Goal: Task Accomplishment & Management: Manage account settings

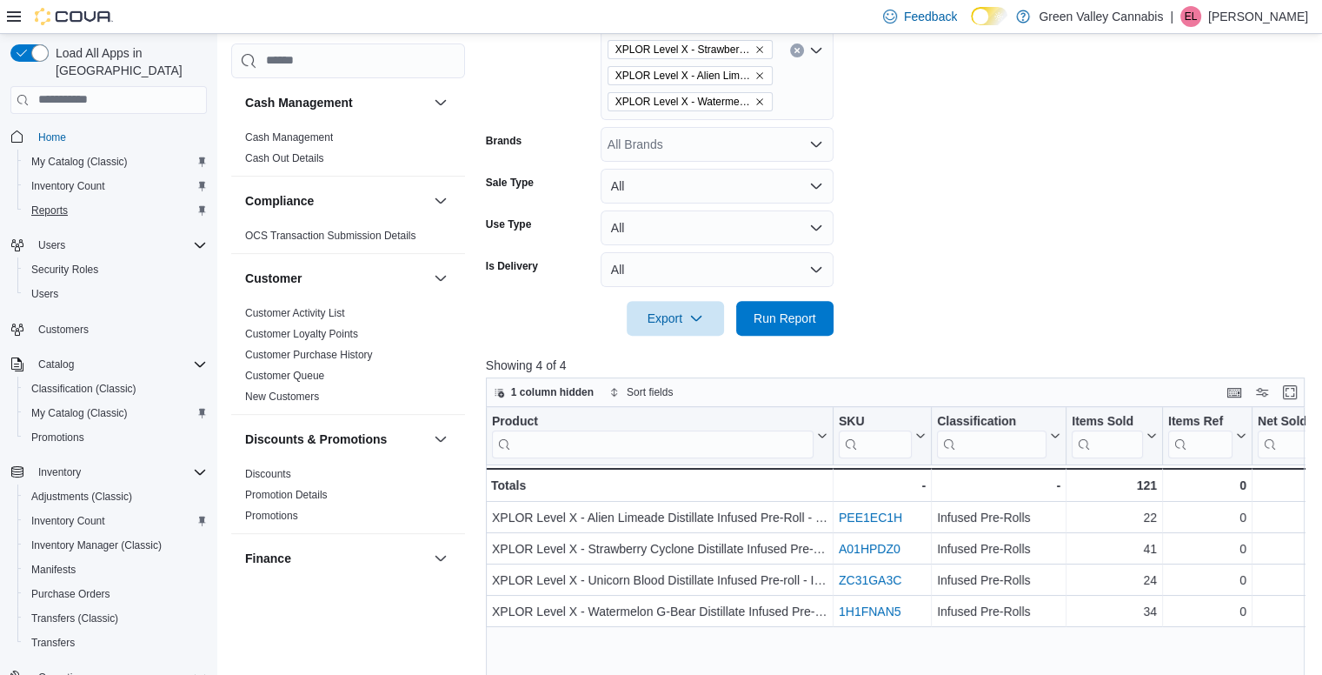
scroll to position [0, 445]
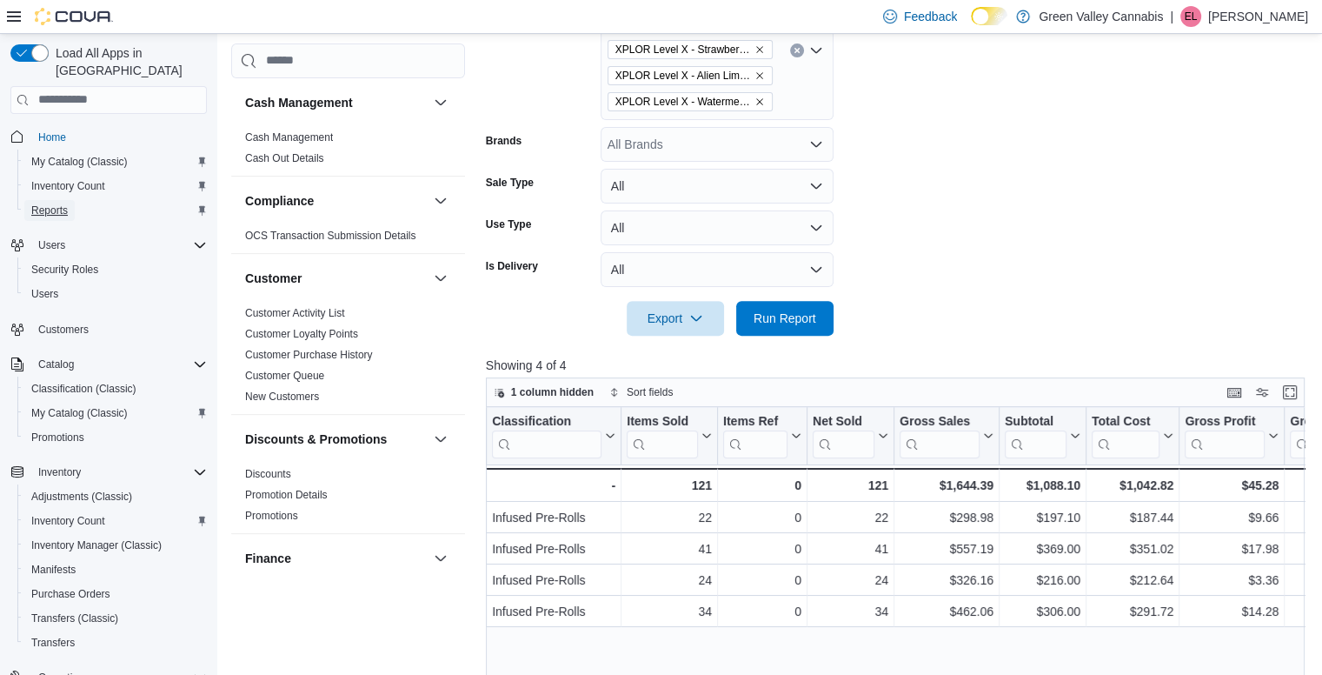
click at [60, 203] on span "Reports" at bounding box center [49, 210] width 37 height 14
click at [57, 203] on span "Reports" at bounding box center [49, 210] width 37 height 14
click at [1021, 206] on form "**********" at bounding box center [900, 52] width 828 height 567
click at [63, 203] on span "Reports" at bounding box center [49, 210] width 37 height 14
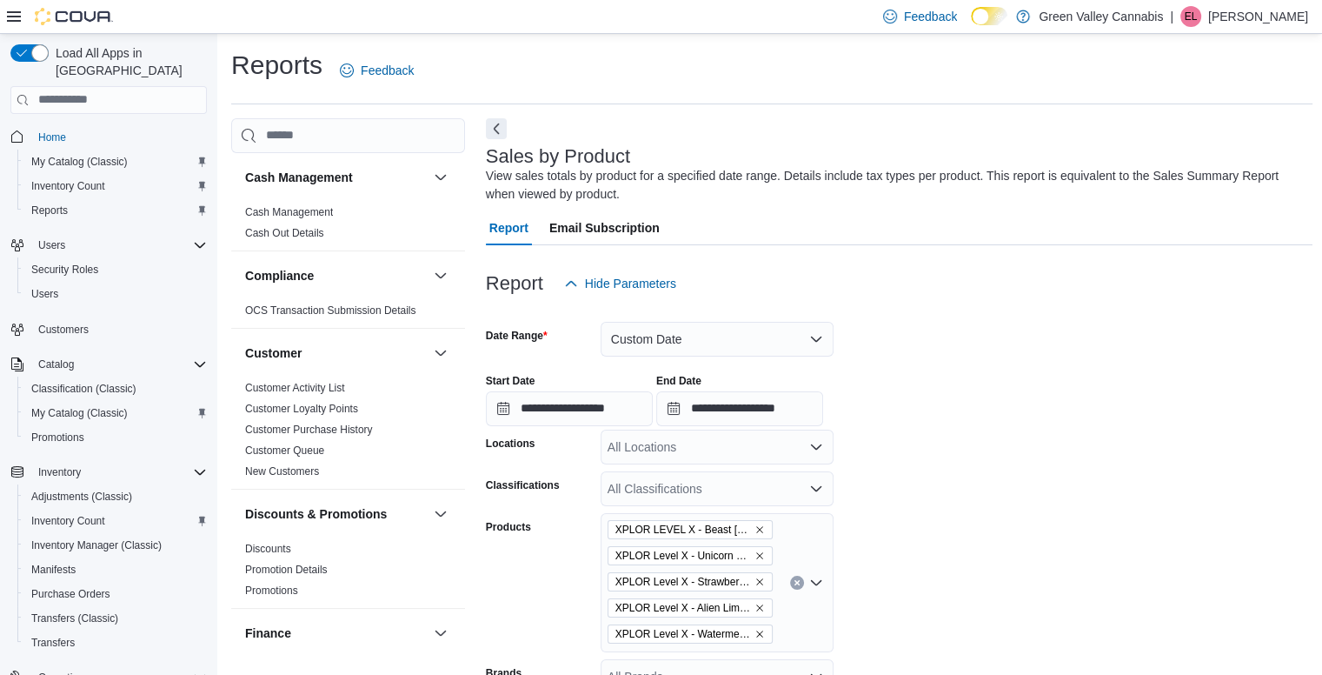
click at [503, 131] on button "Next" at bounding box center [496, 127] width 21 height 21
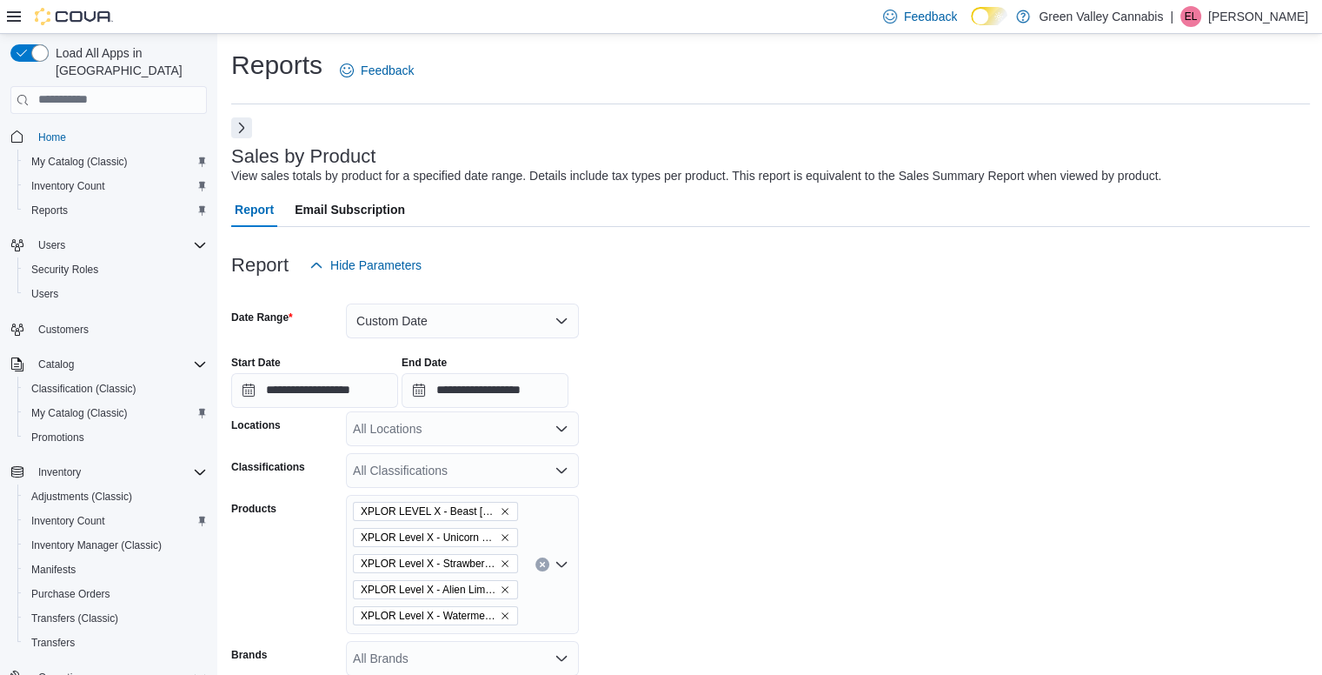
click at [233, 133] on button "Next" at bounding box center [241, 127] width 21 height 21
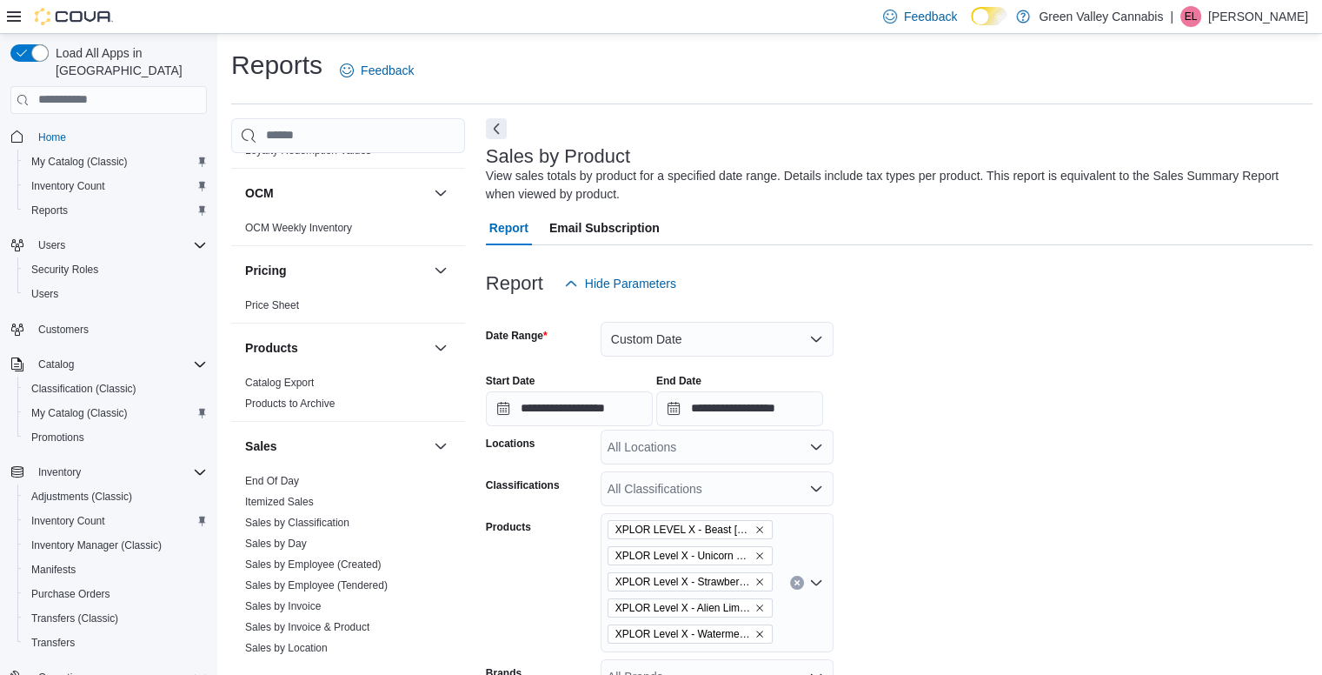
scroll to position [948, 0]
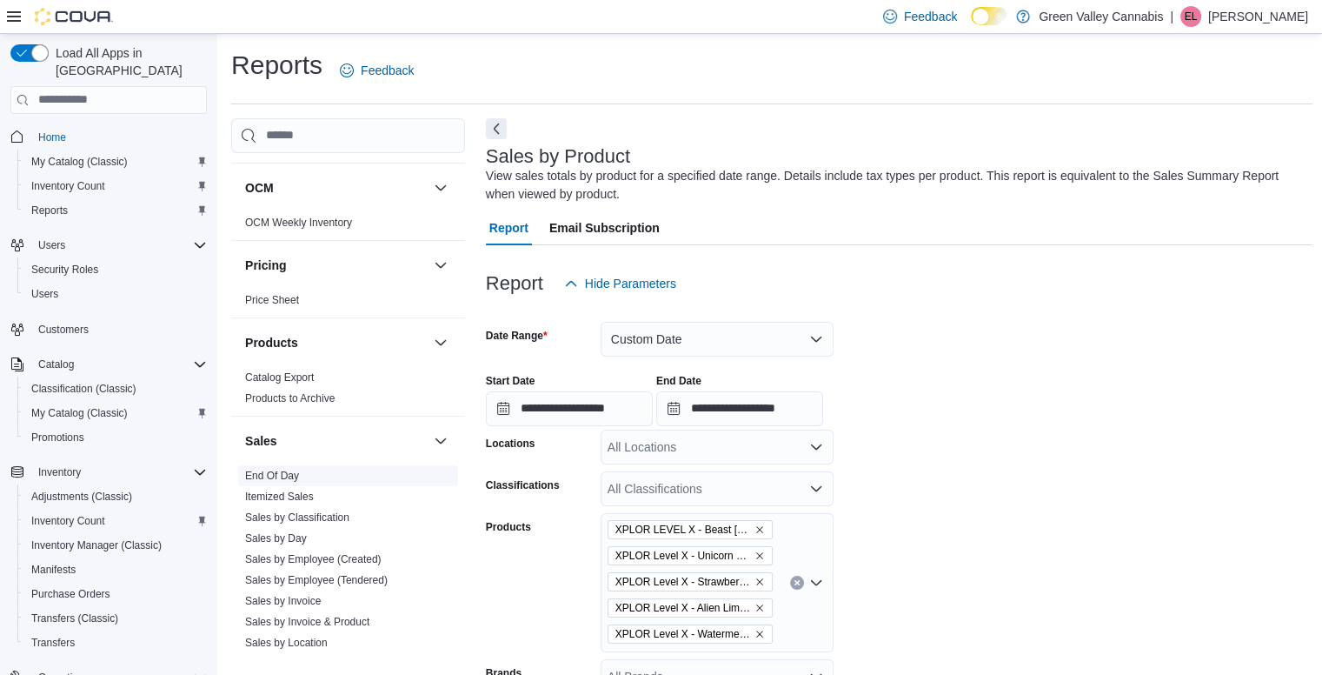
click at [290, 469] on link "End Of Day" at bounding box center [272, 475] width 54 height 12
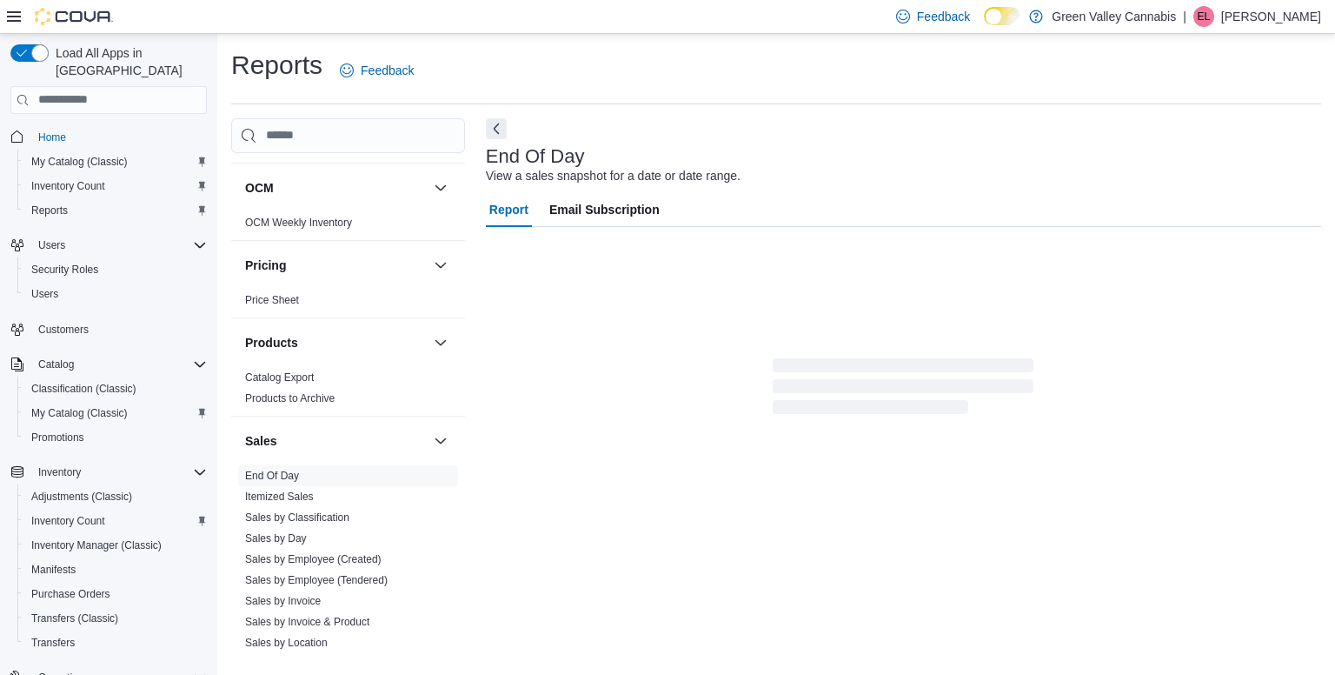
click at [1107, 335] on div "Report Email Subscription" at bounding box center [903, 304] width 835 height 225
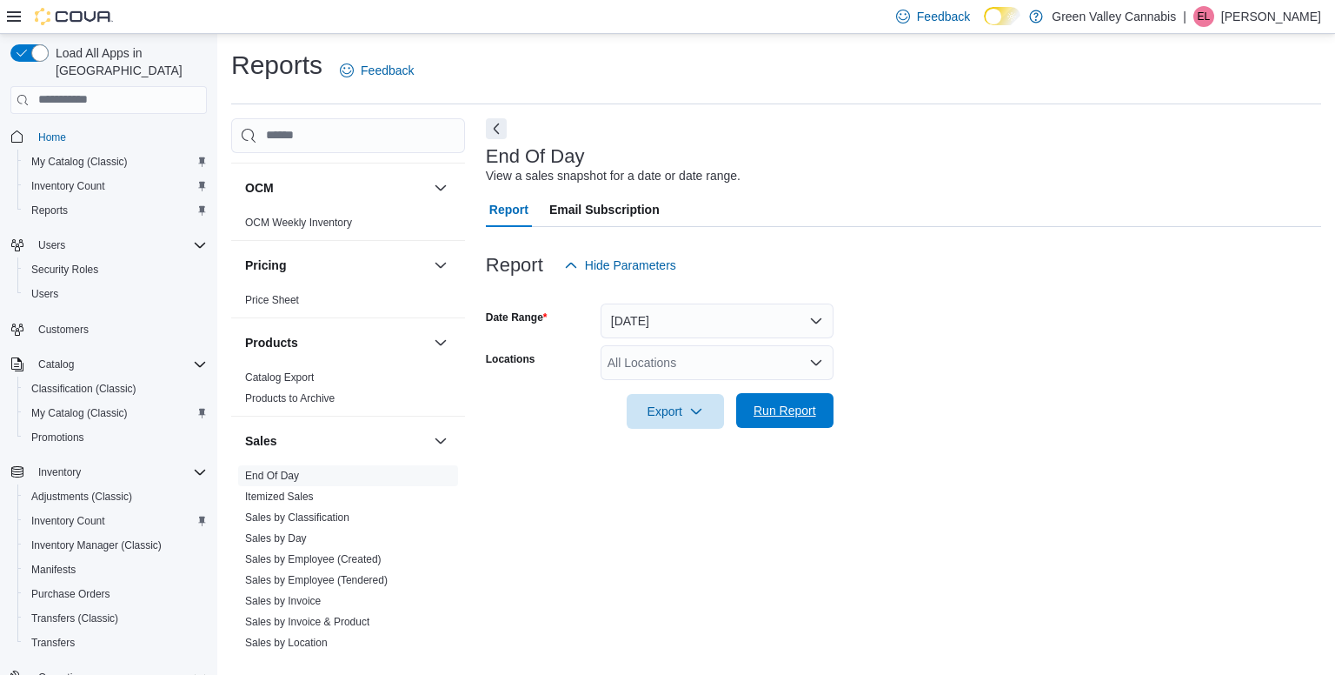
click at [791, 416] on span "Run Report" at bounding box center [785, 410] width 63 height 17
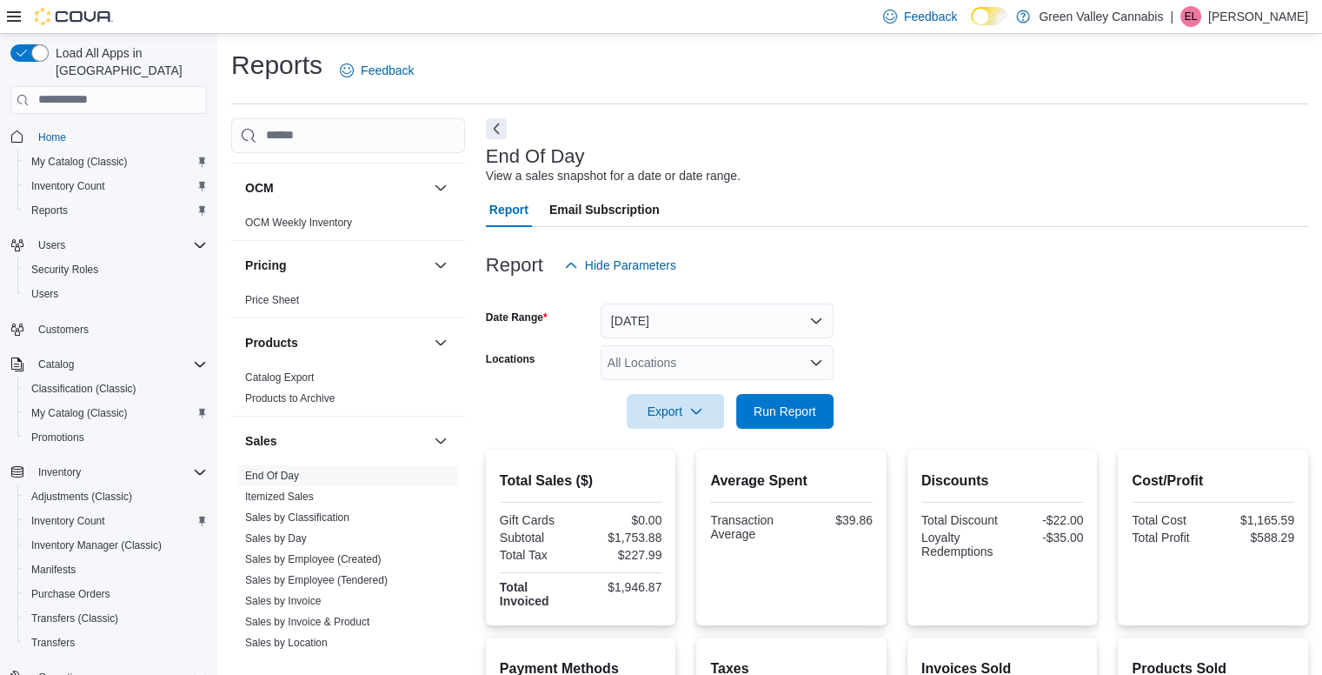
drag, startPoint x: 1189, startPoint y: 249, endPoint x: 1204, endPoint y: 335, distance: 86.5
click at [1204, 335] on div "End Of Day View a sales snapshot for a date or date range. Report Email Subscri…" at bounding box center [897, 561] width 822 height 886
click at [1001, 248] on div "Report Hide Parameters" at bounding box center [897, 265] width 822 height 35
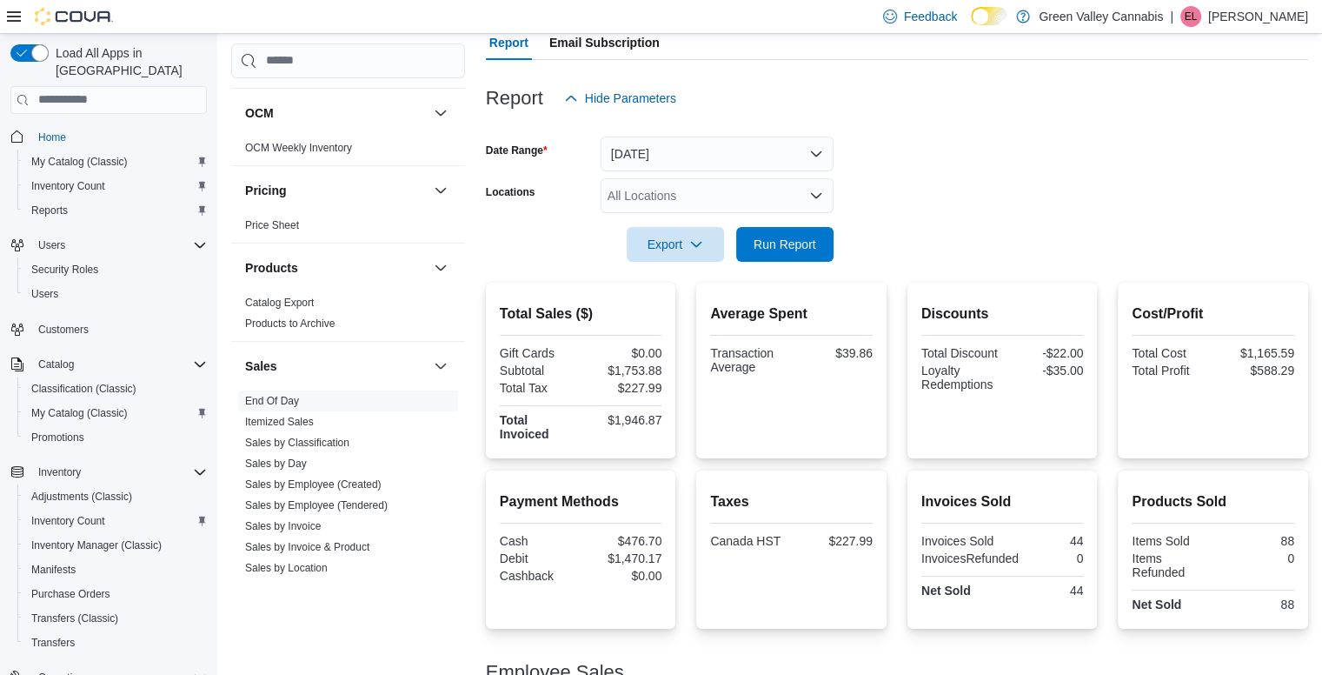
scroll to position [167, 0]
click at [1157, 189] on form "Date Range [DATE] Locations All Locations Export Run Report" at bounding box center [897, 189] width 822 height 146
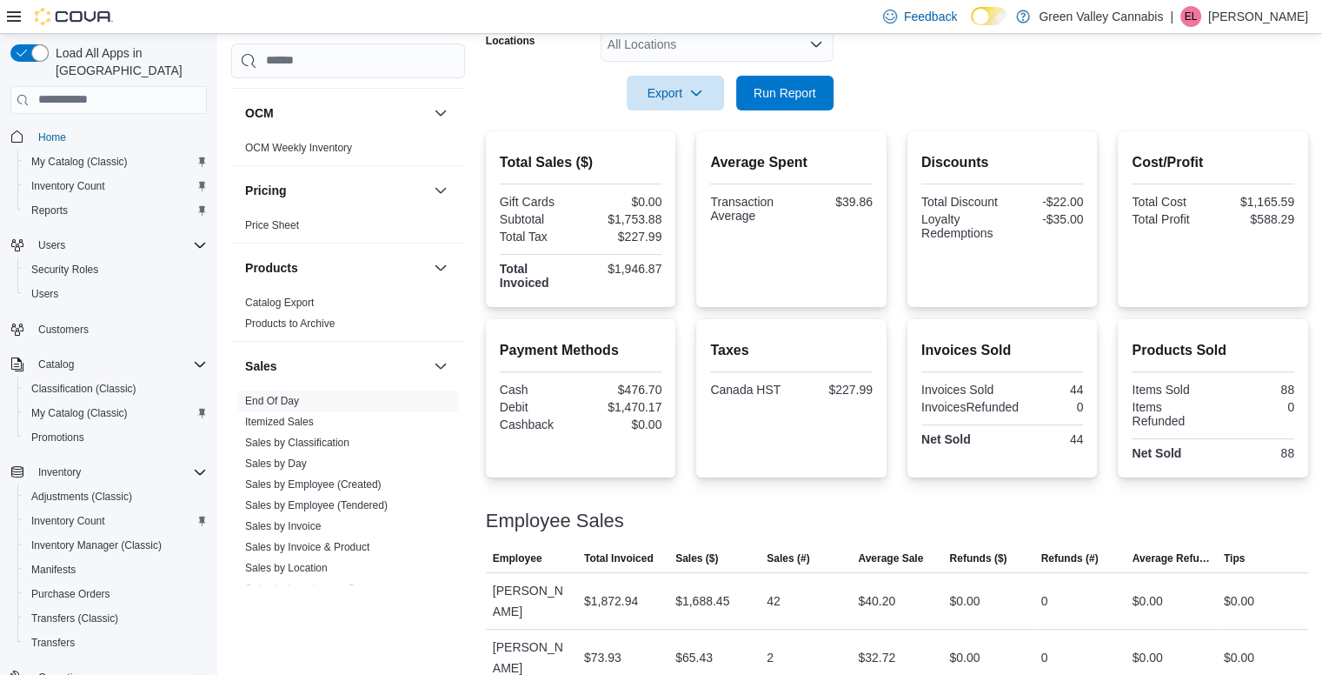
scroll to position [322, 0]
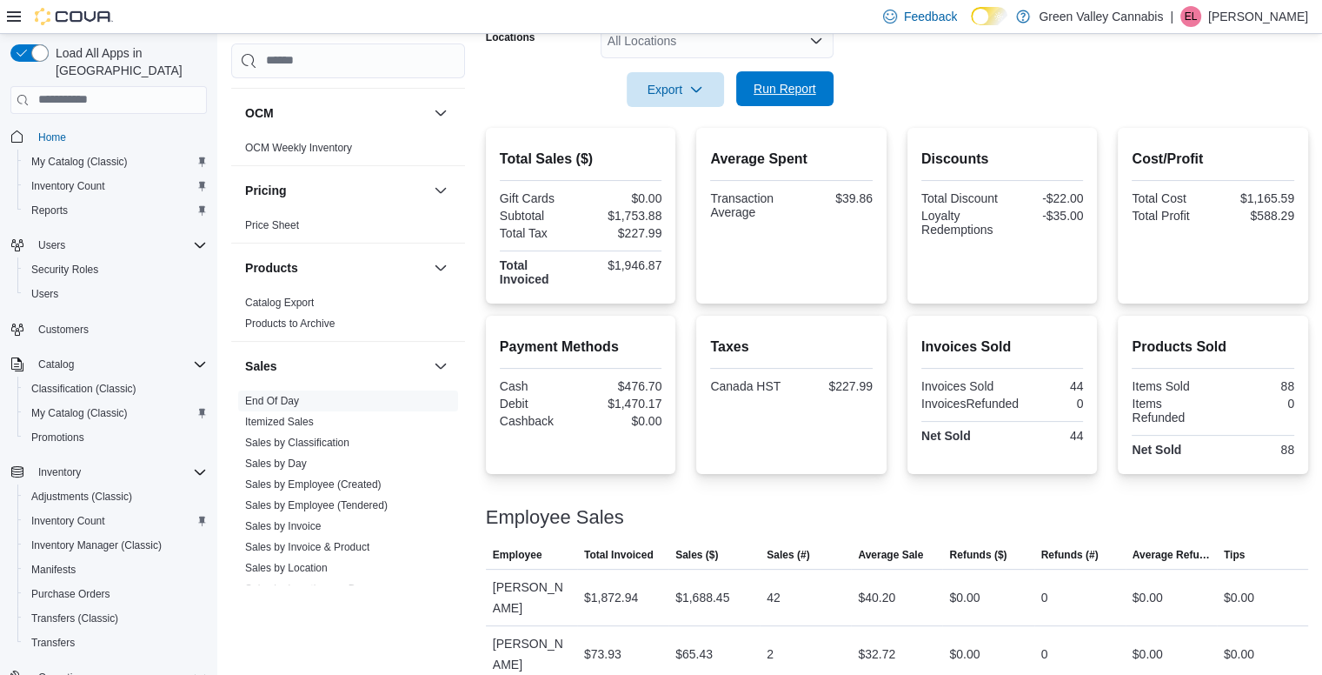
click at [788, 79] on span "Run Report" at bounding box center [785, 88] width 76 height 35
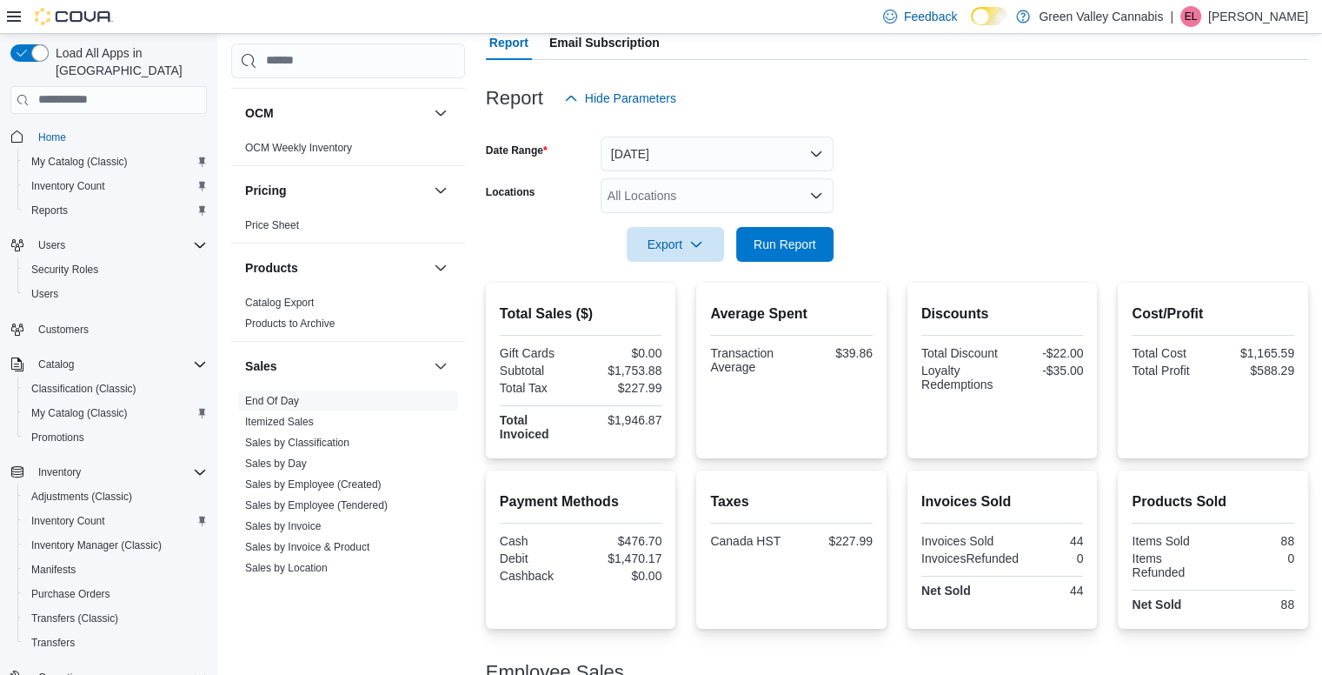
scroll to position [155, 0]
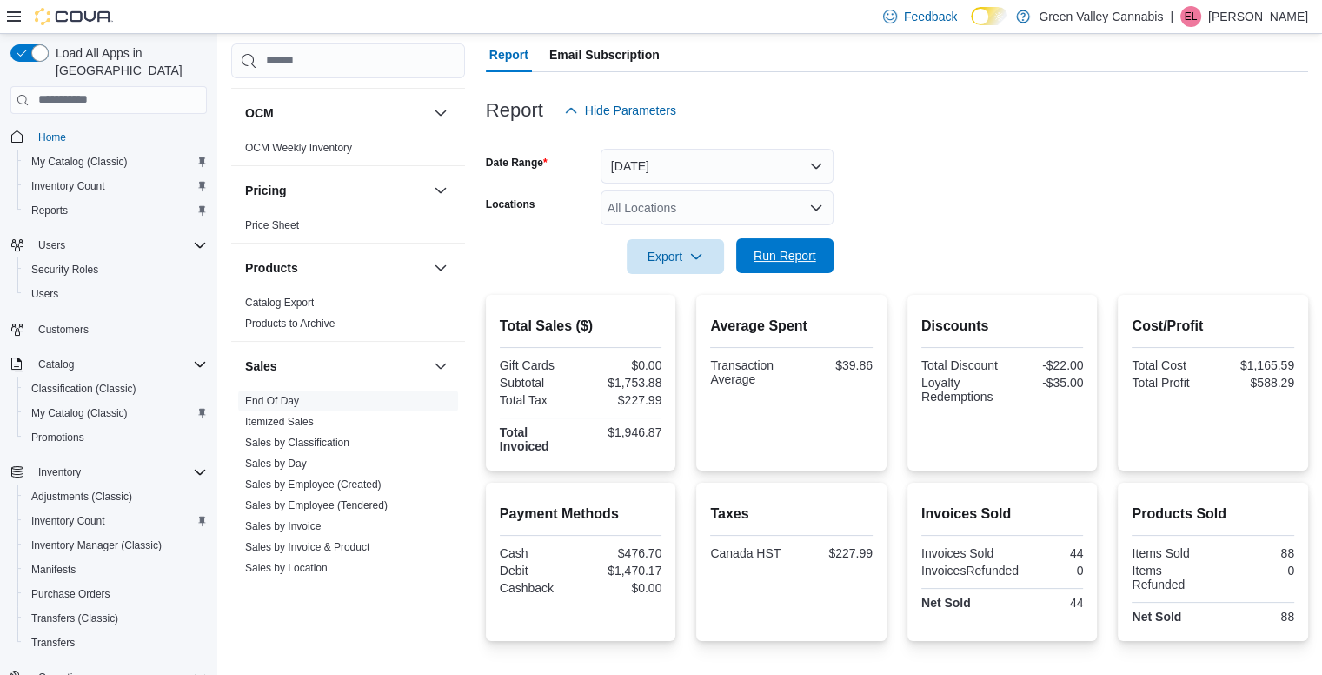
drag, startPoint x: 1026, startPoint y: 176, endPoint x: 778, endPoint y: 249, distance: 258.3
drag, startPoint x: 778, startPoint y: 249, endPoint x: 925, endPoint y: 135, distance: 185.9
click at [925, 135] on div at bounding box center [897, 138] width 822 height 21
click at [937, 185] on form "Date Range [DATE] Locations All Locations Export Run Report" at bounding box center [897, 201] width 822 height 146
click at [752, 263] on span "Run Report" at bounding box center [785, 255] width 76 height 35
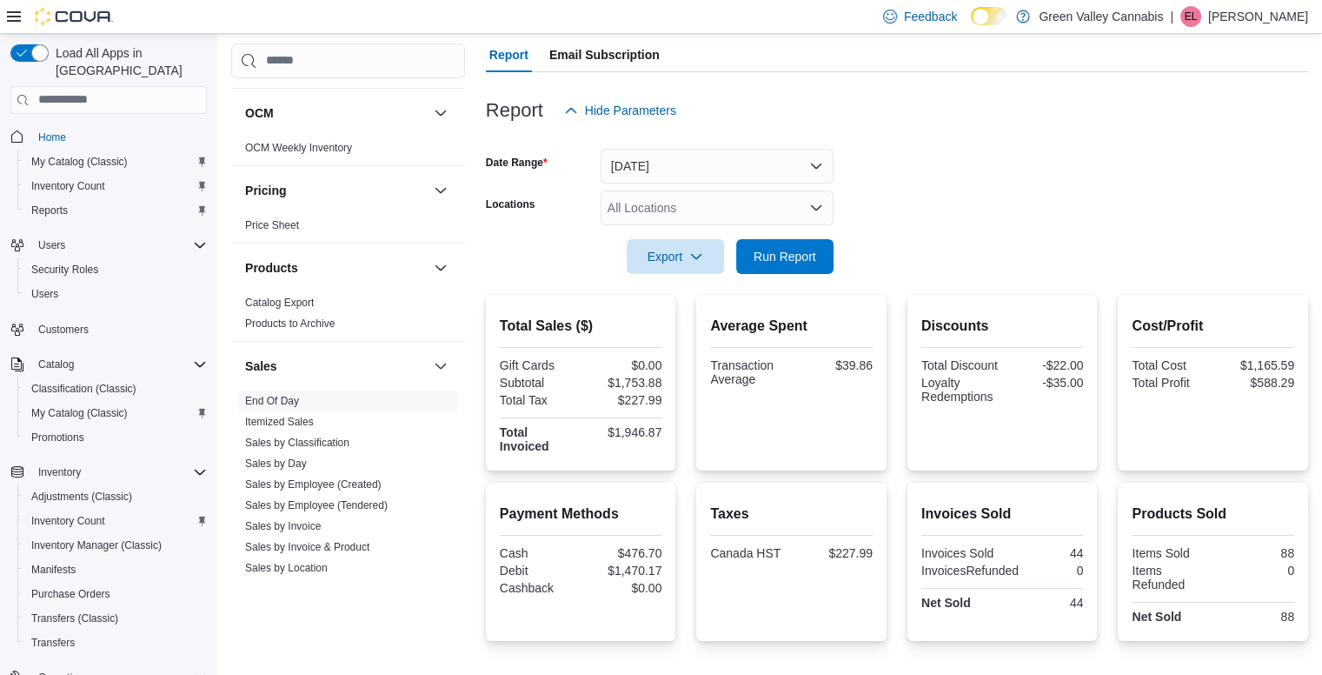
drag, startPoint x: 1328, startPoint y: 168, endPoint x: 1168, endPoint y: 161, distance: 160.1
click at [1168, 161] on form "Date Range [DATE] Locations All Locations Export Run Report" at bounding box center [897, 201] width 822 height 146
drag, startPoint x: 1328, startPoint y: 140, endPoint x: 1206, endPoint y: 133, distance: 122.8
click at [1206, 133] on div at bounding box center [897, 138] width 822 height 21
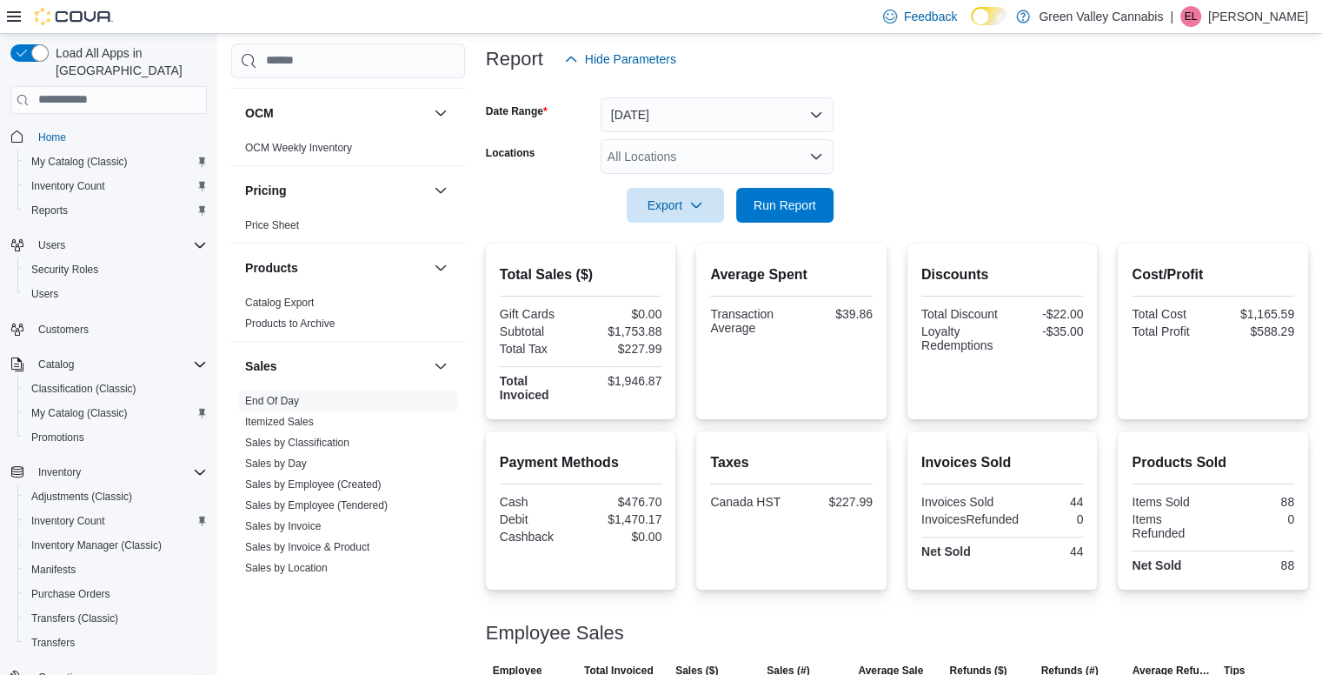
scroll to position [216, 0]
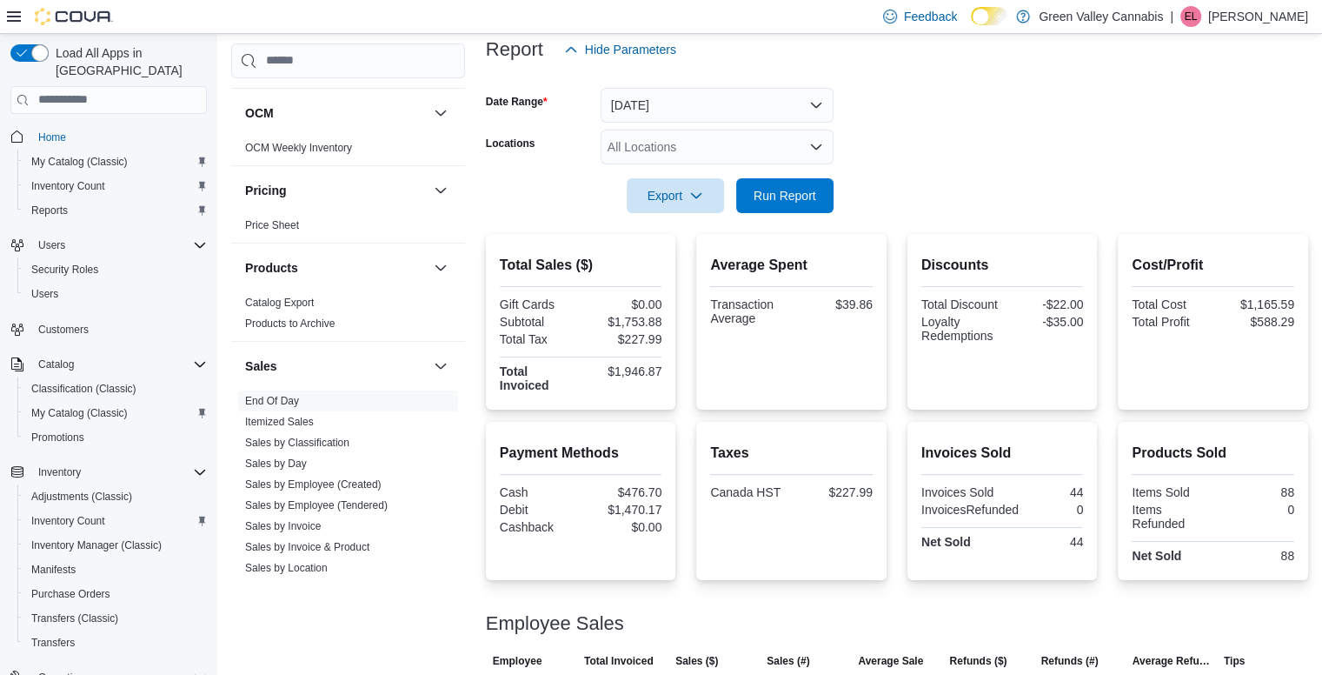
drag, startPoint x: 1329, startPoint y: 183, endPoint x: 1280, endPoint y: 143, distance: 62.4
click at [1280, 143] on form "Date Range [DATE] Locations All Locations Export Run Report" at bounding box center [897, 140] width 822 height 146
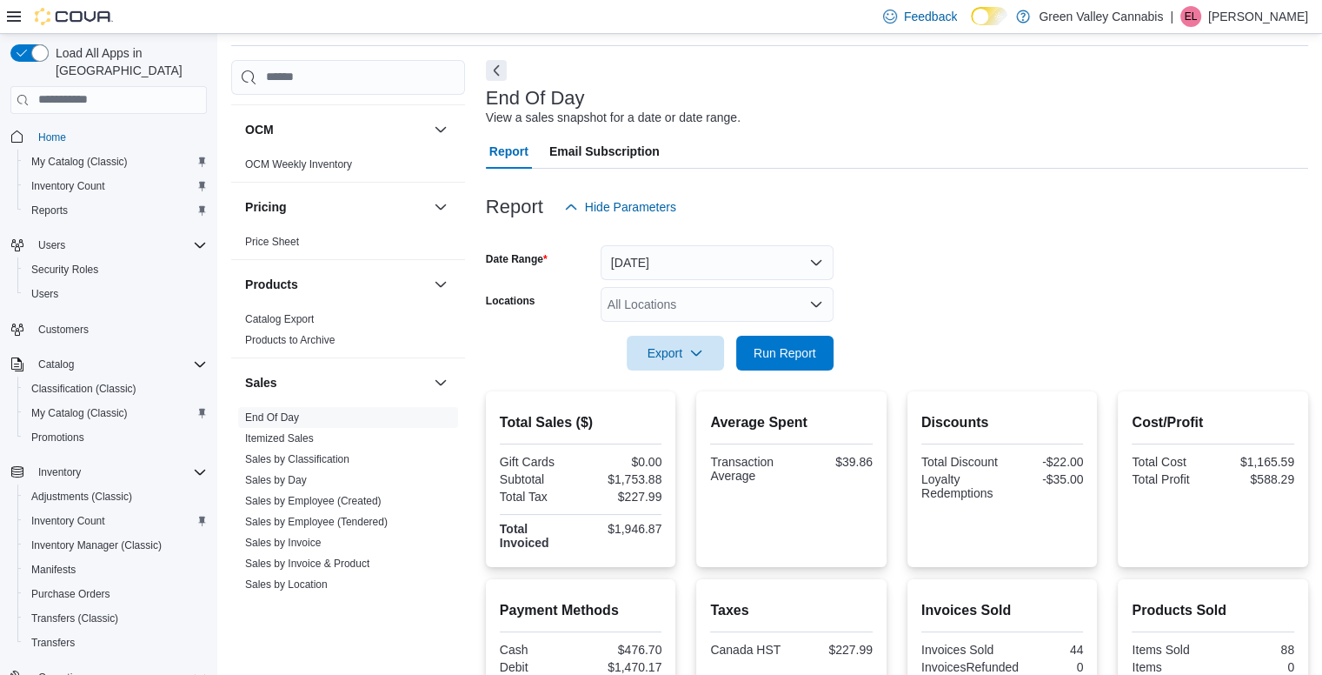
scroll to position [38, 0]
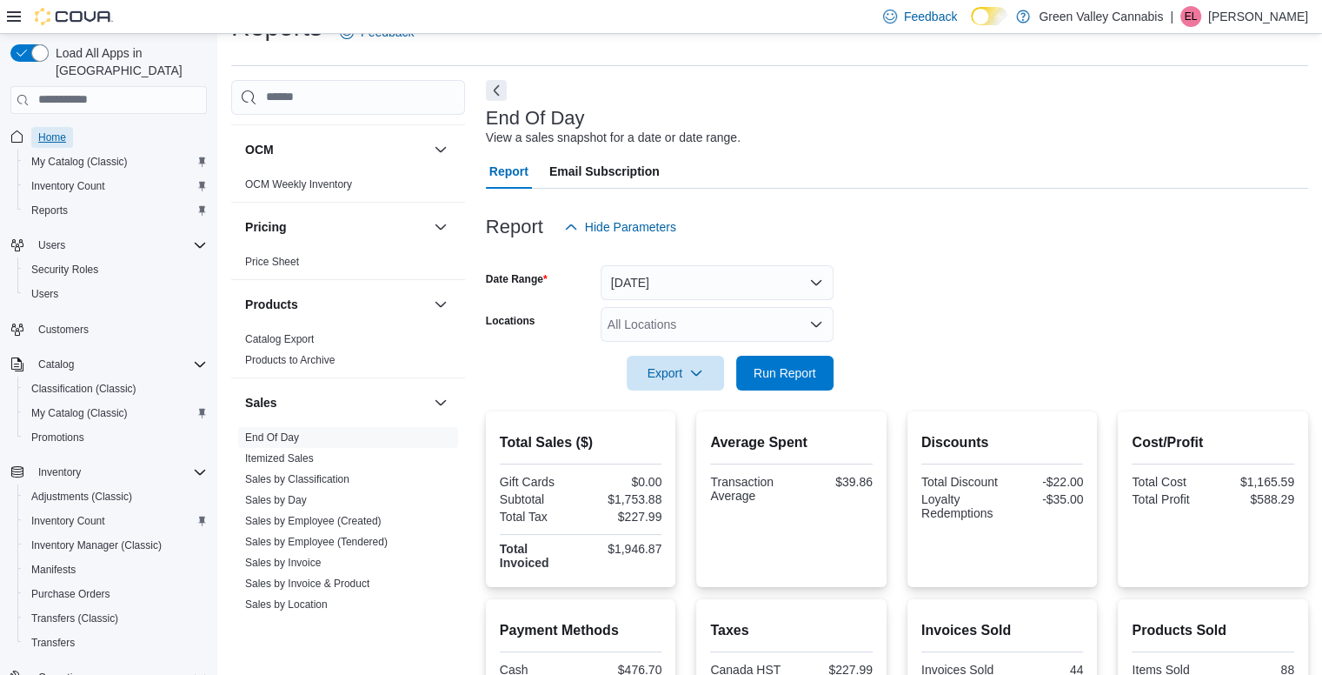
click at [41, 130] on span "Home" at bounding box center [52, 137] width 28 height 14
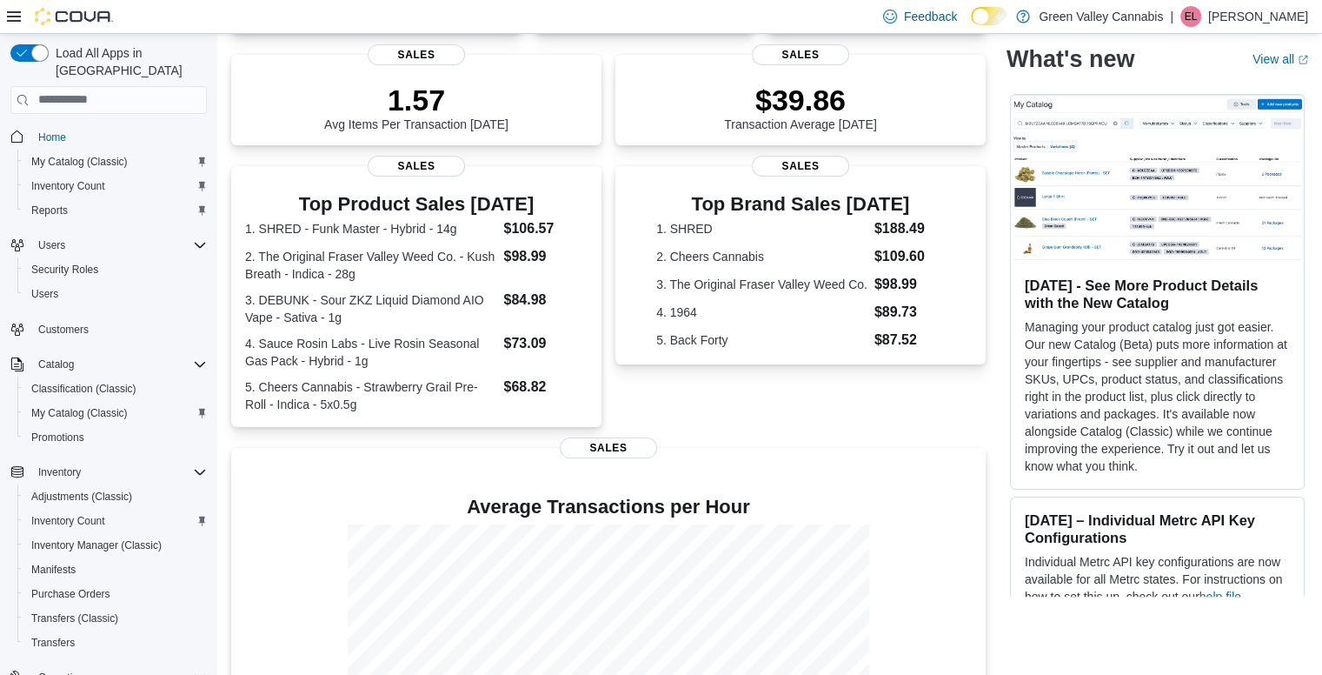
scroll to position [188, 0]
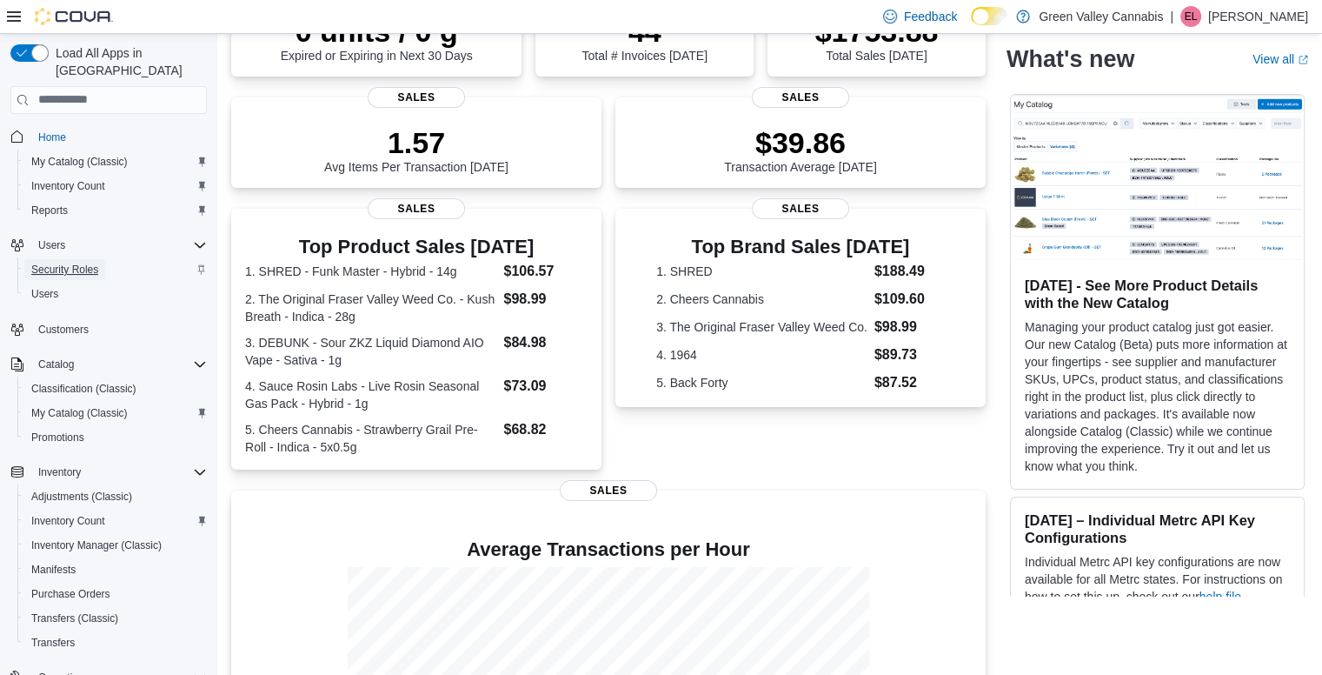
click at [43, 263] on span "Security Roles" at bounding box center [64, 270] width 67 height 14
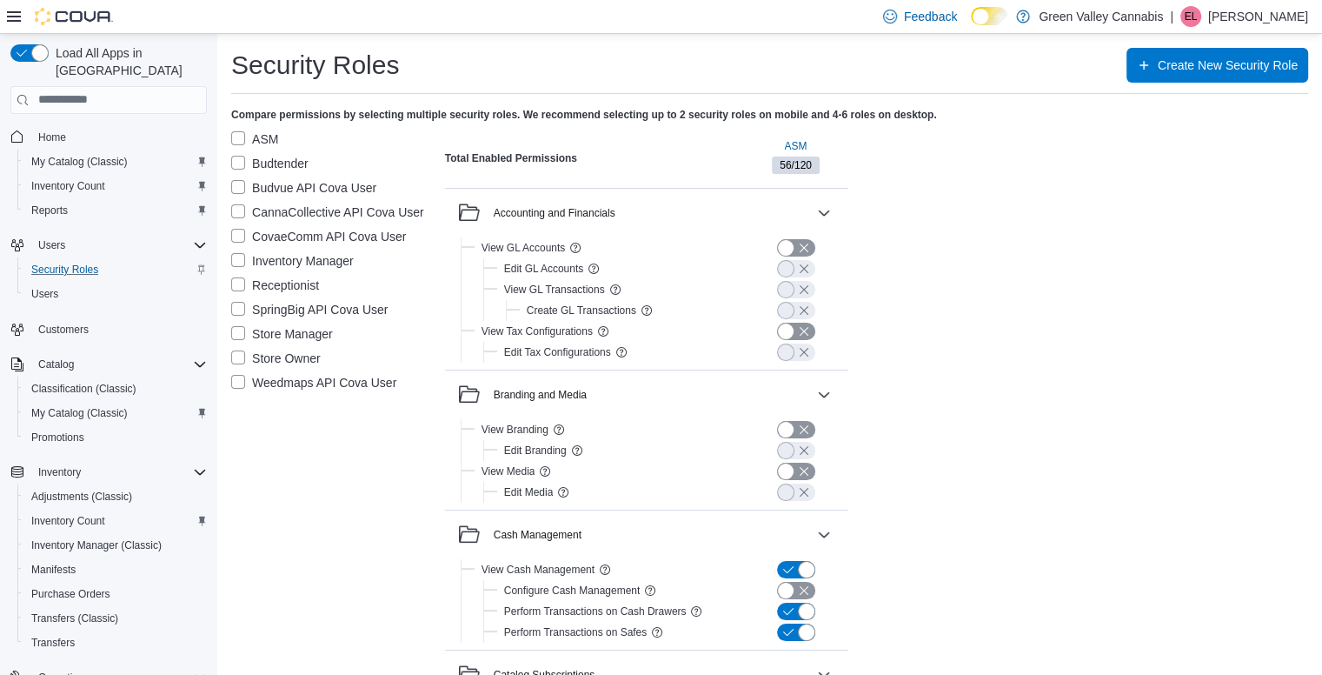
click at [242, 142] on label "ASM" at bounding box center [254, 139] width 47 height 21
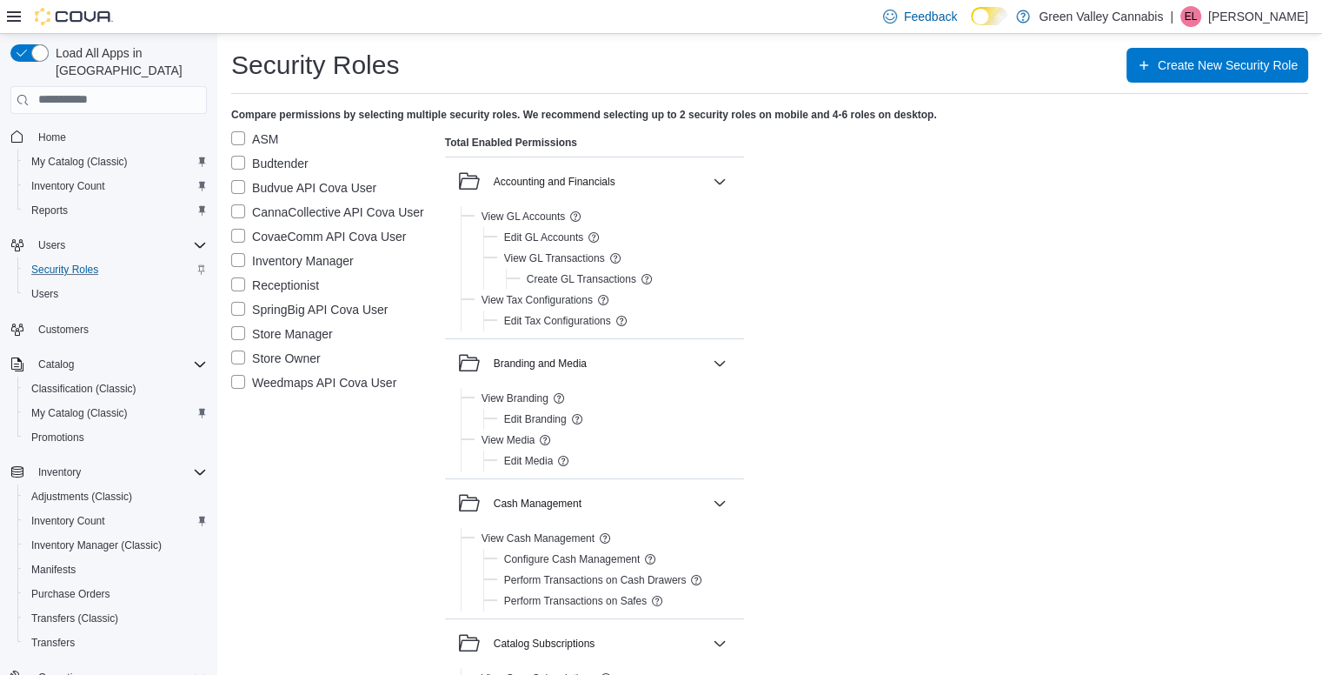
click at [242, 161] on label "Budtender" at bounding box center [269, 163] width 77 height 21
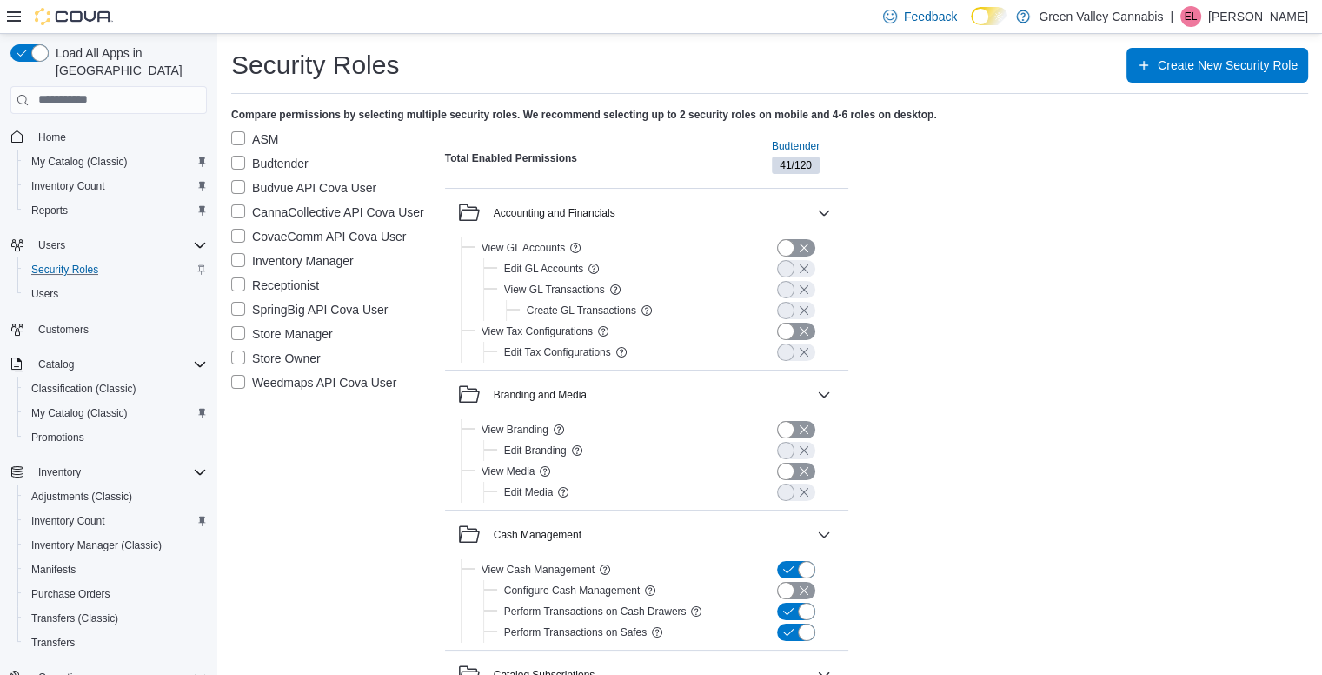
click at [231, 334] on label "Store Manager" at bounding box center [282, 333] width 102 height 21
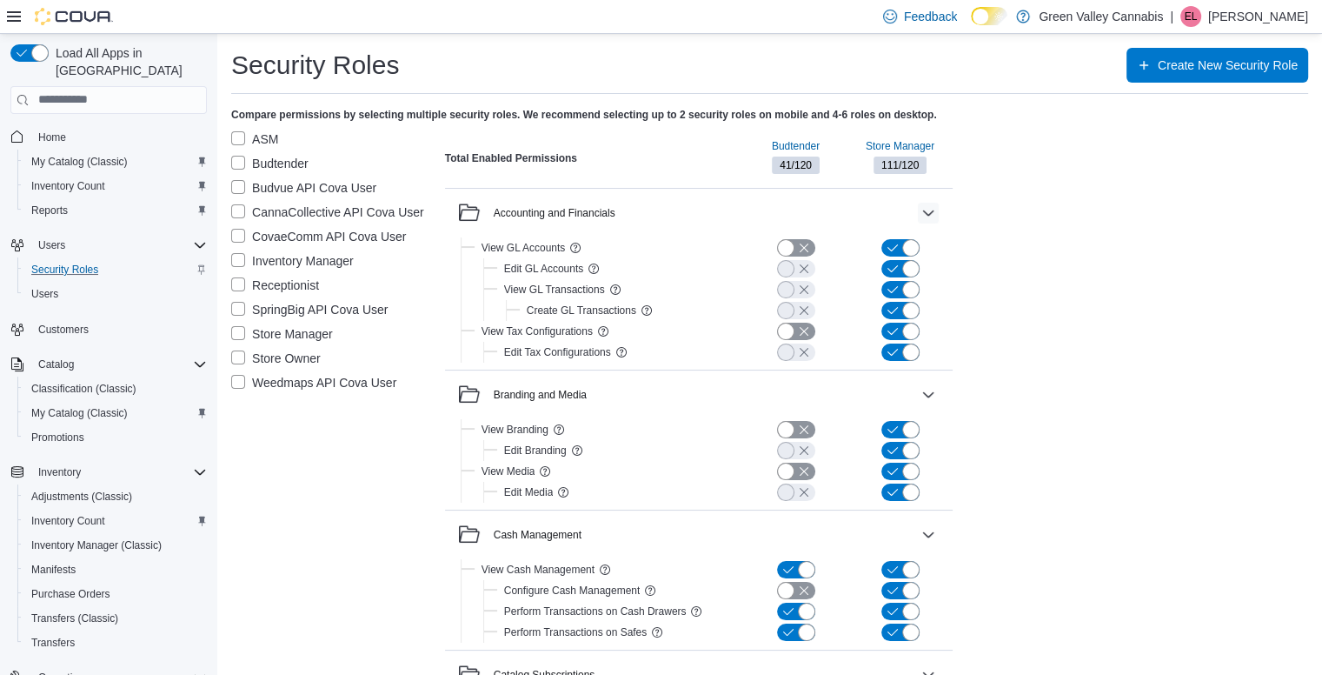
click at [928, 211] on button "button" at bounding box center [928, 213] width 21 height 21
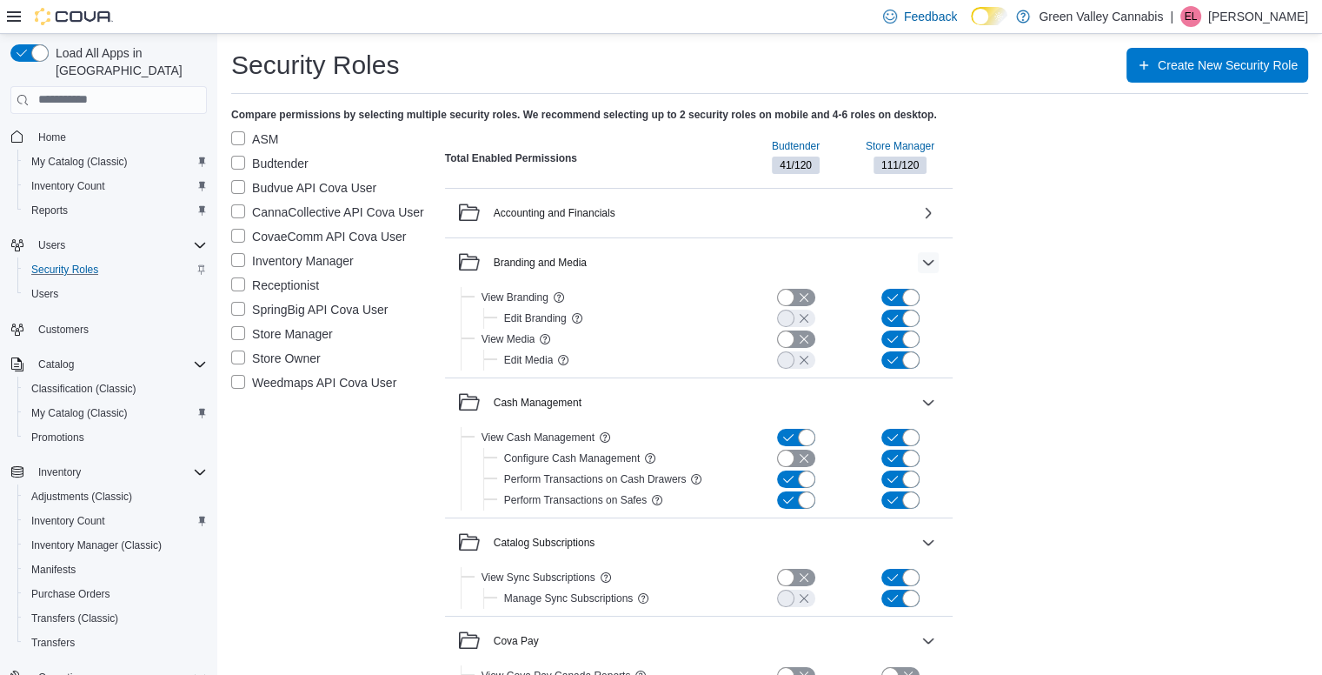
click at [932, 263] on button "button" at bounding box center [928, 262] width 21 height 21
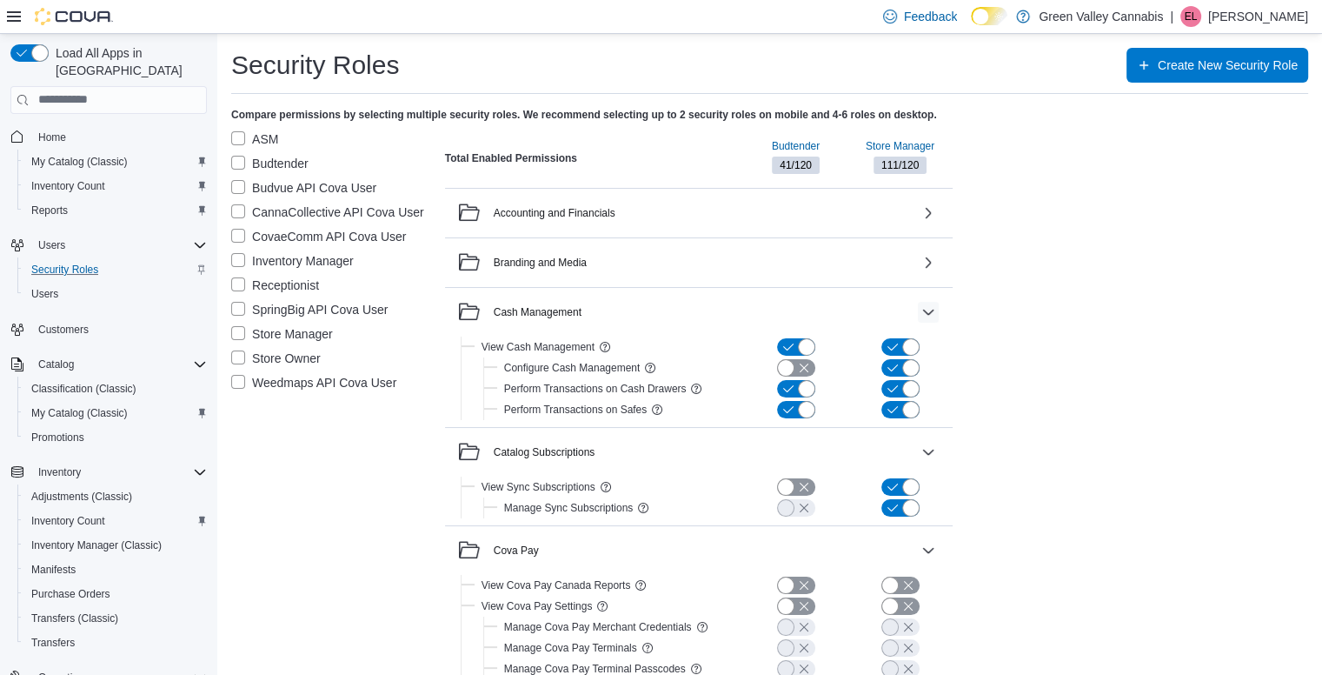
click at [929, 313] on button "button" at bounding box center [928, 312] width 21 height 21
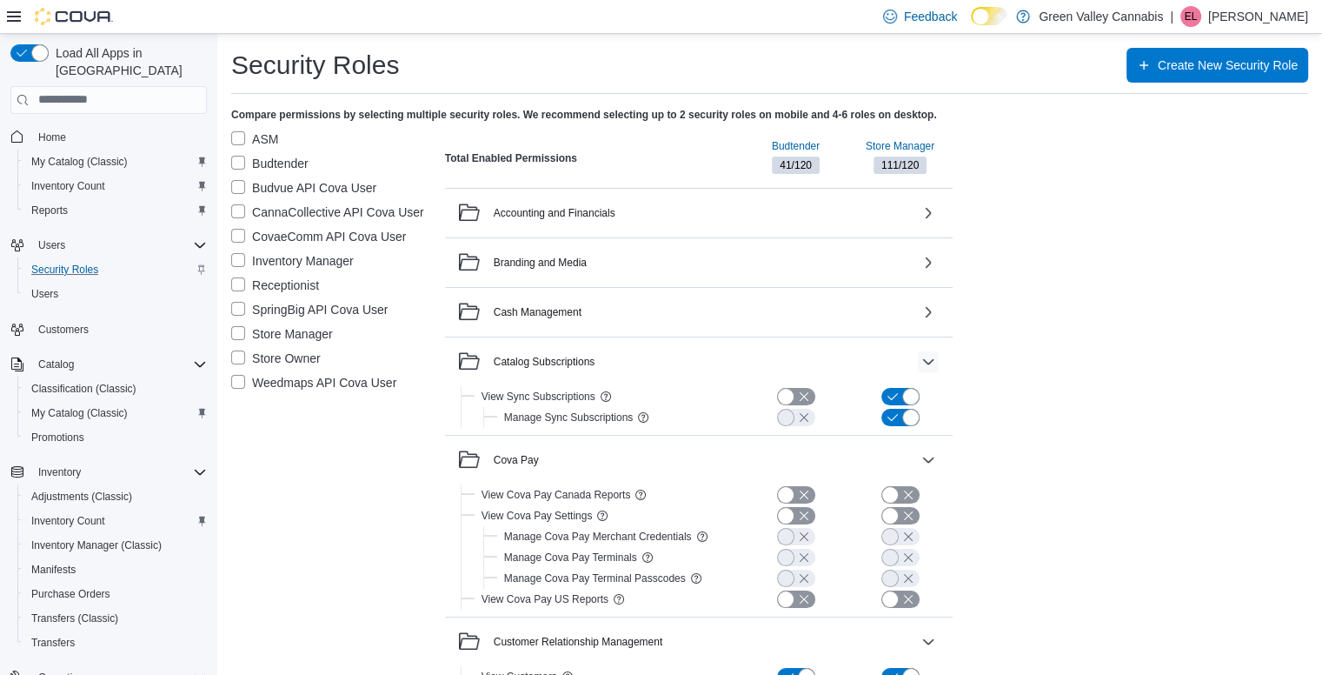
click at [931, 357] on button "button" at bounding box center [928, 361] width 21 height 21
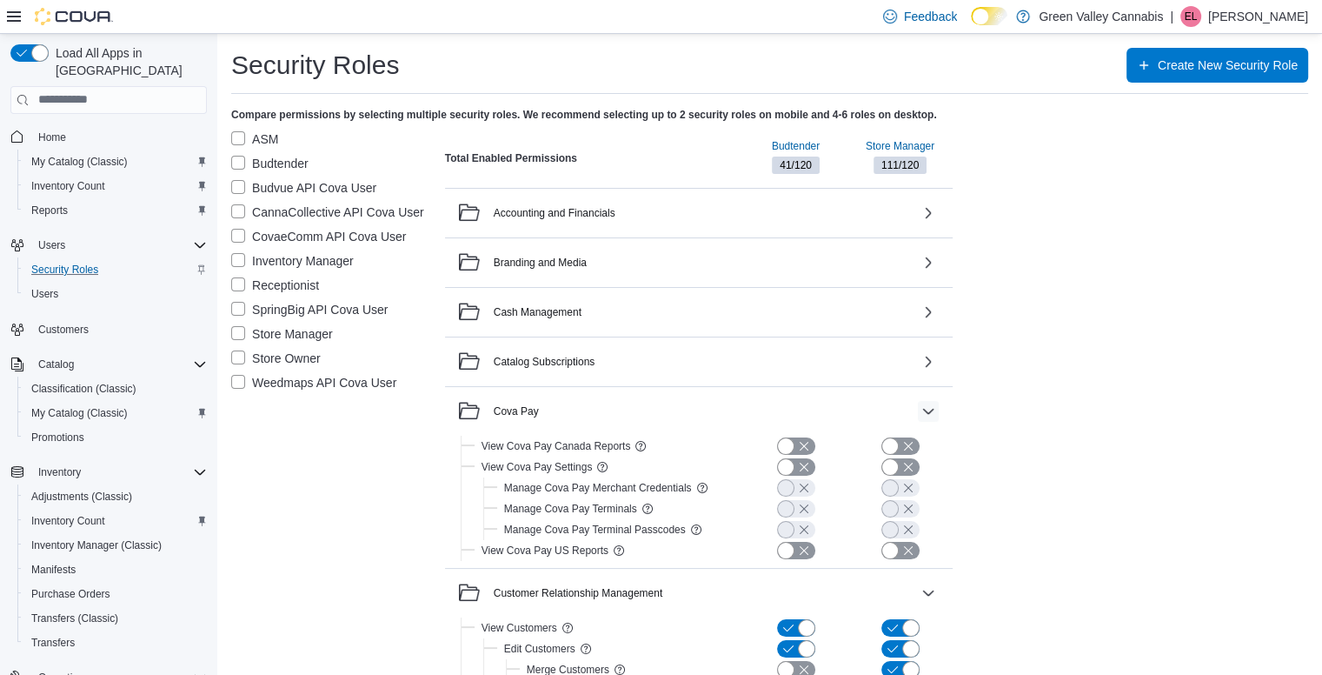
click at [929, 412] on button "button" at bounding box center [928, 411] width 21 height 21
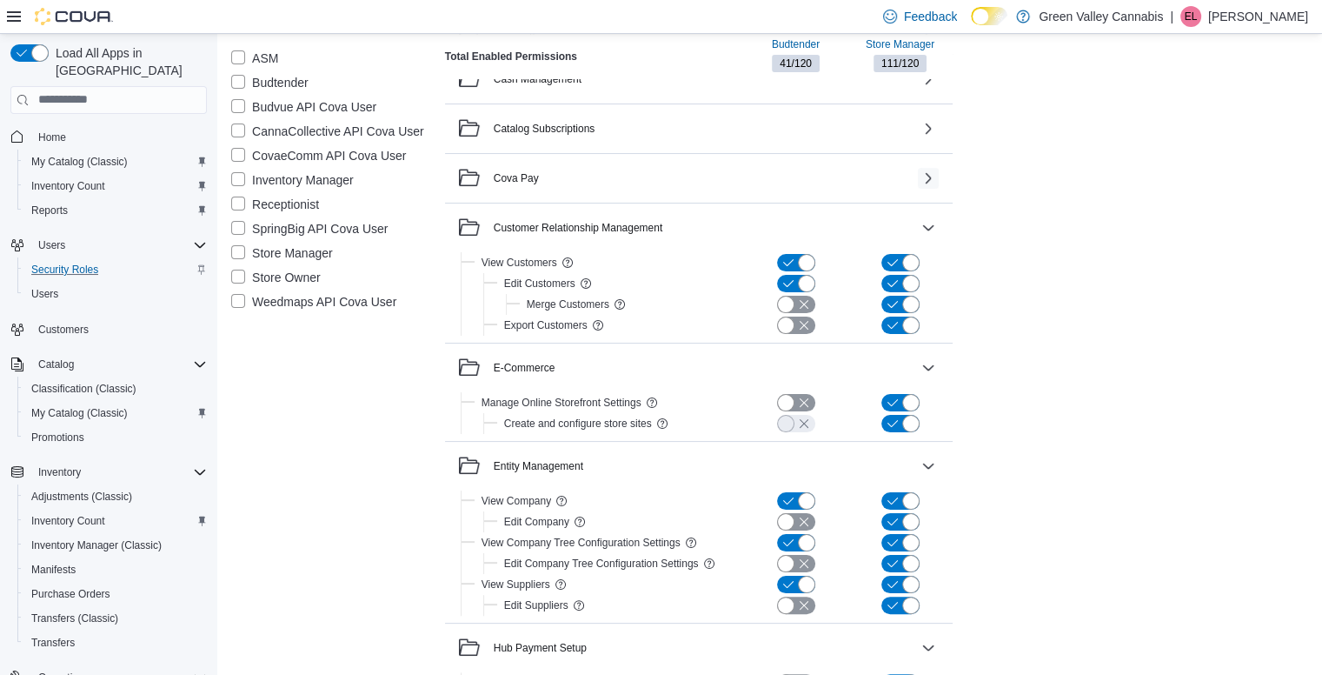
scroll to position [240, 0]
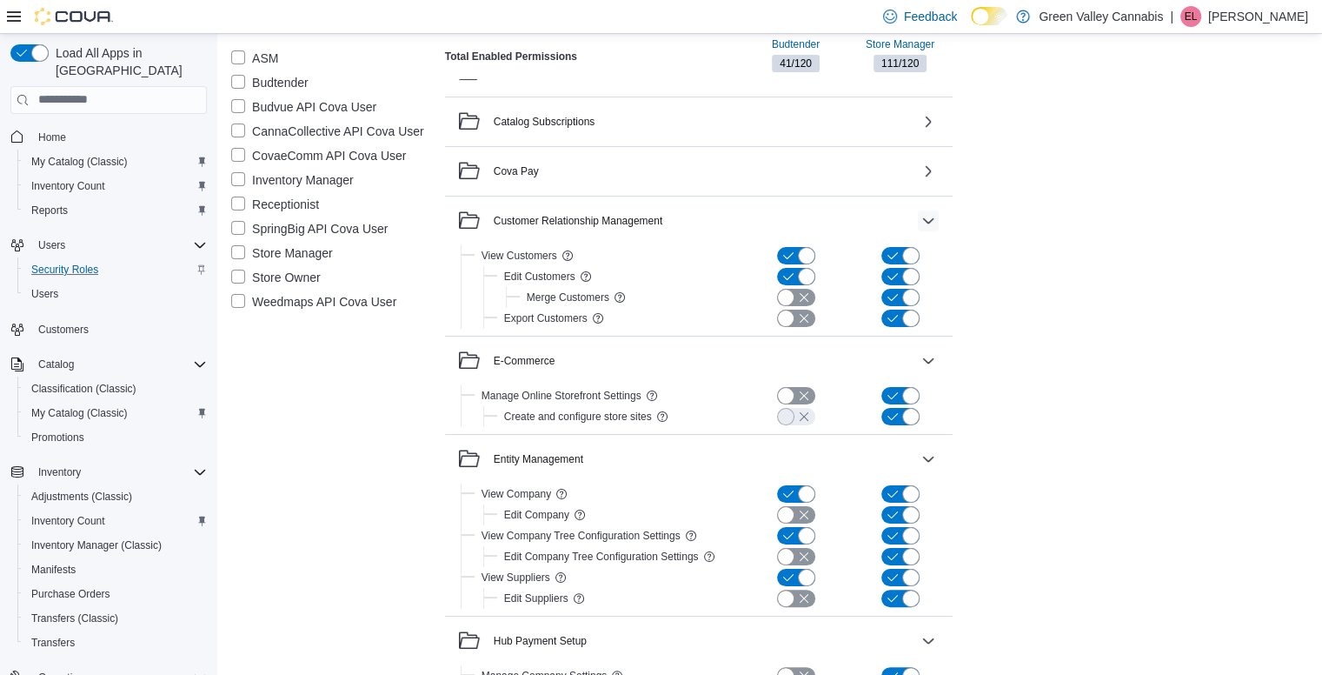
click at [927, 216] on button "button" at bounding box center [928, 220] width 21 height 21
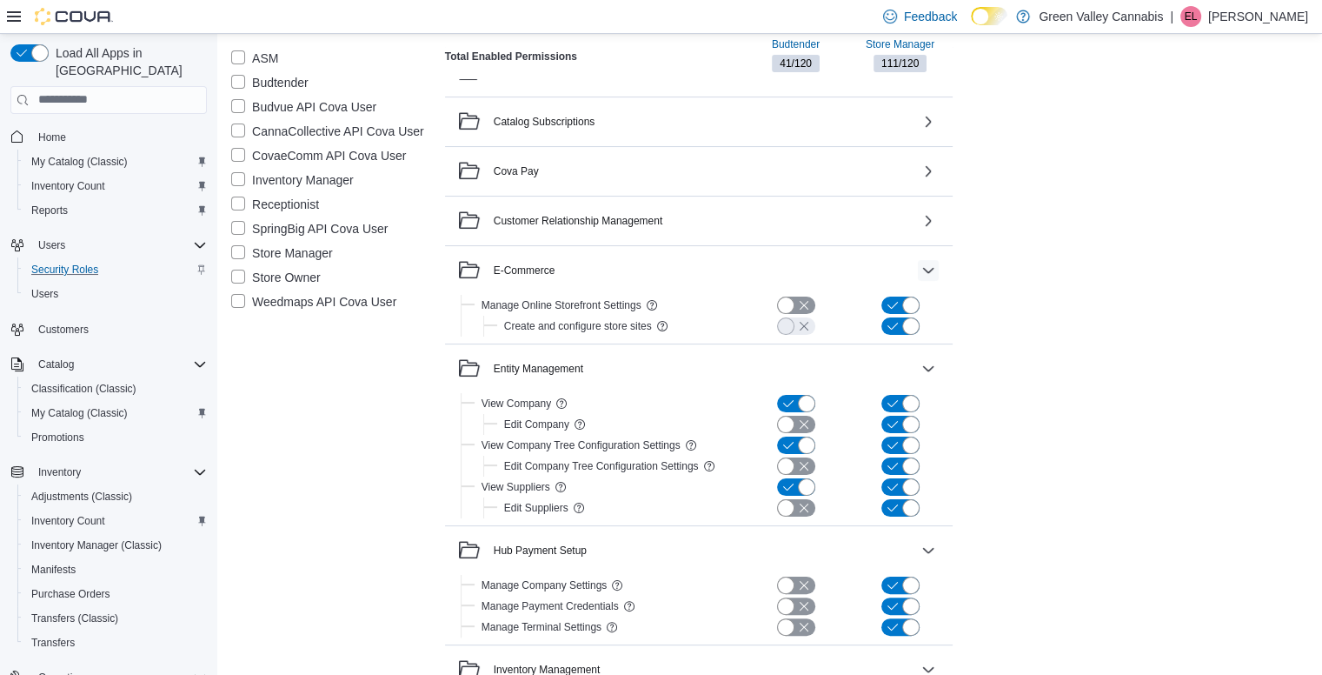
click at [927, 269] on button "button" at bounding box center [928, 270] width 21 height 21
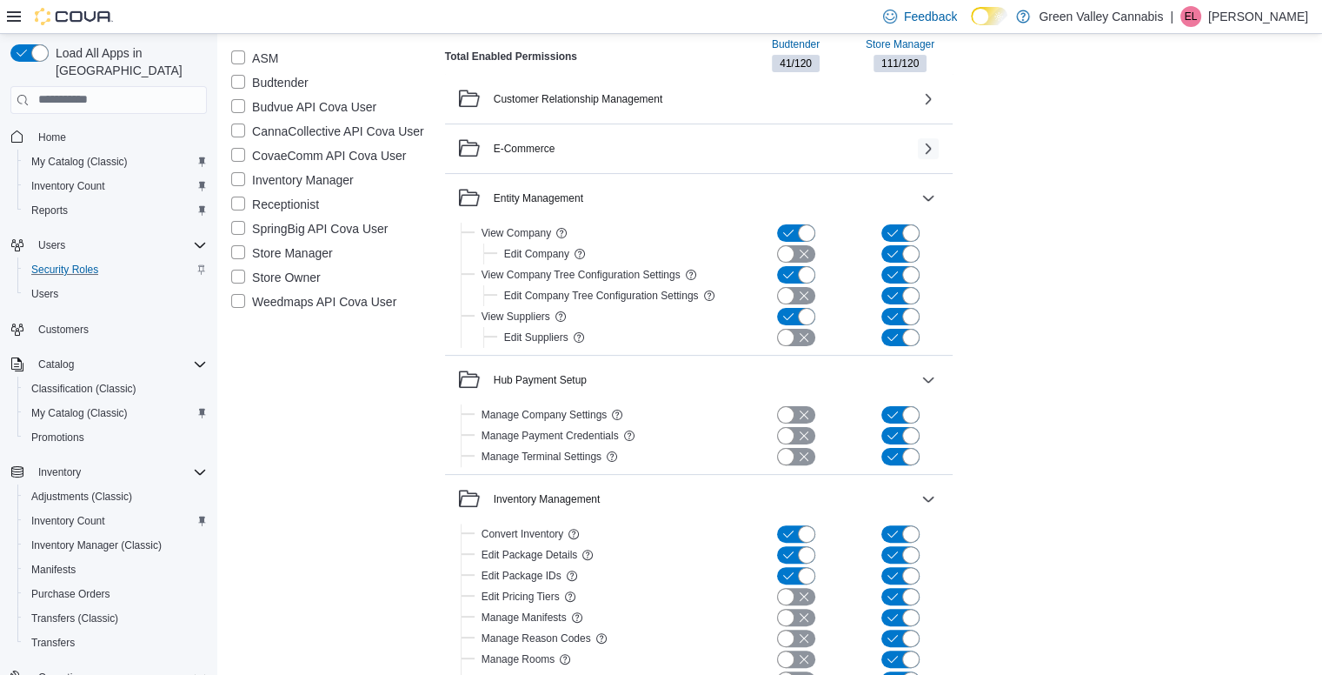
scroll to position [365, 0]
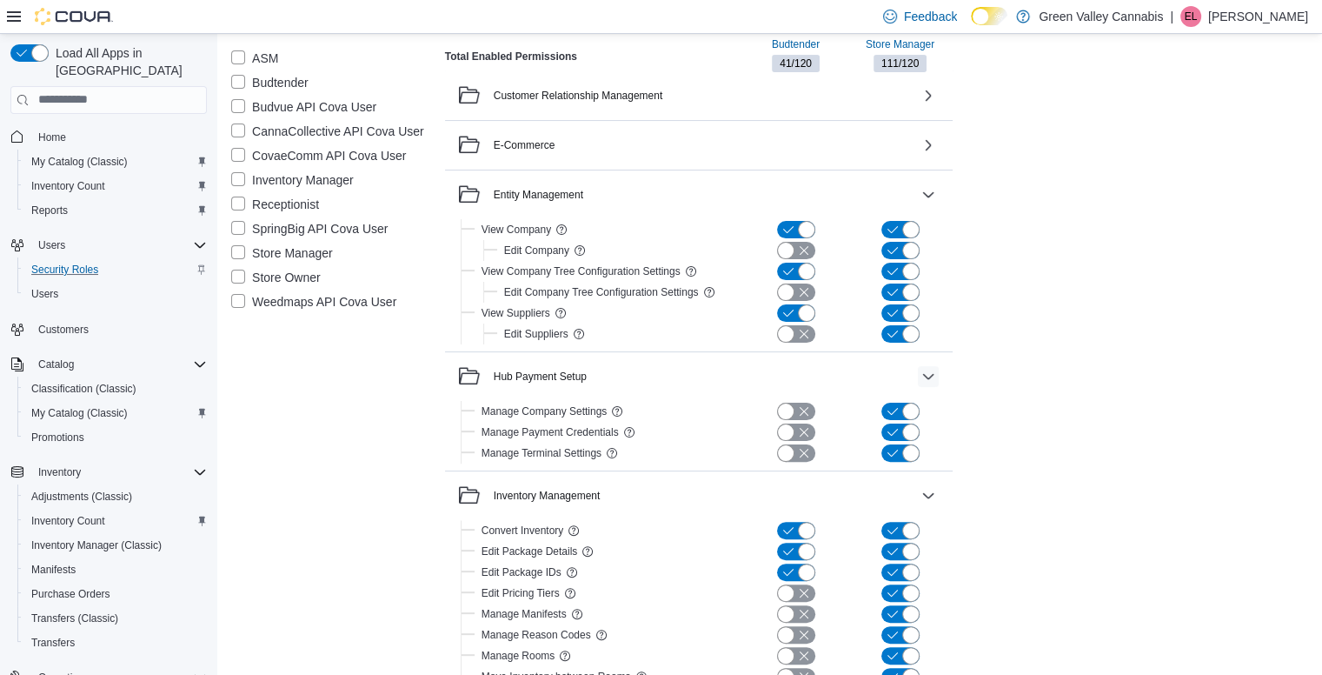
click at [927, 376] on button "button" at bounding box center [928, 376] width 21 height 21
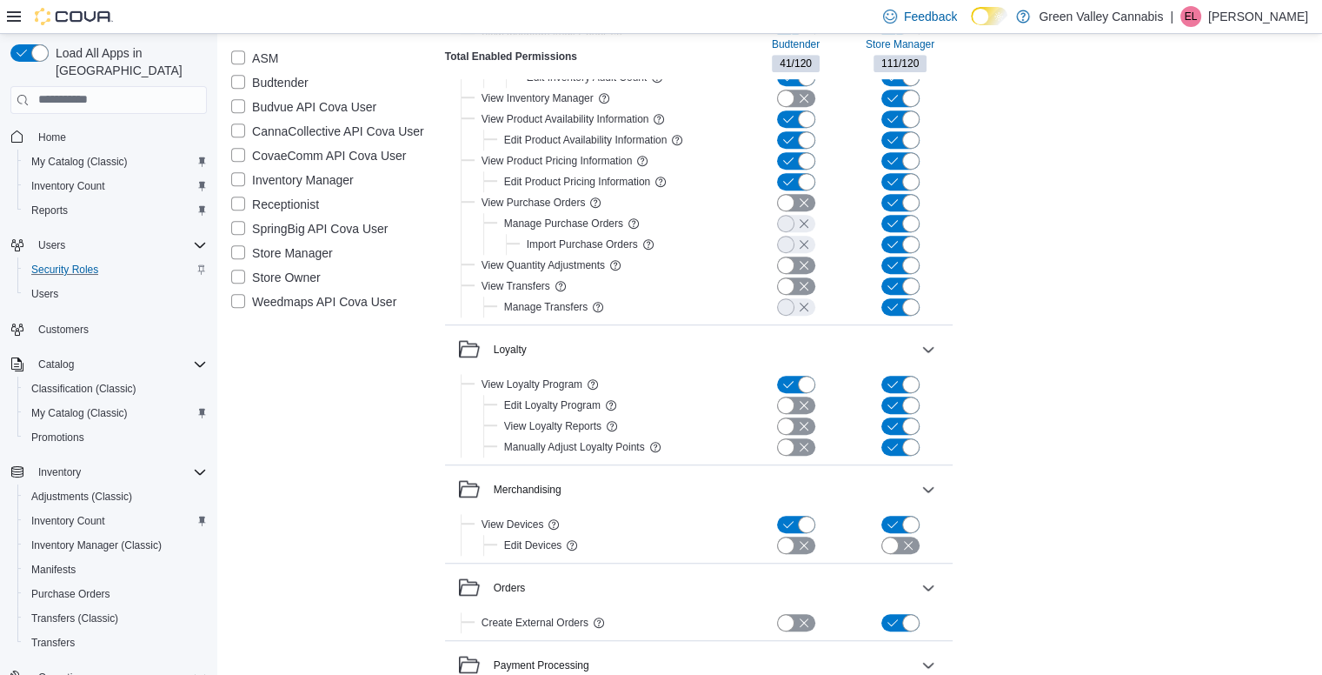
scroll to position [1086, 0]
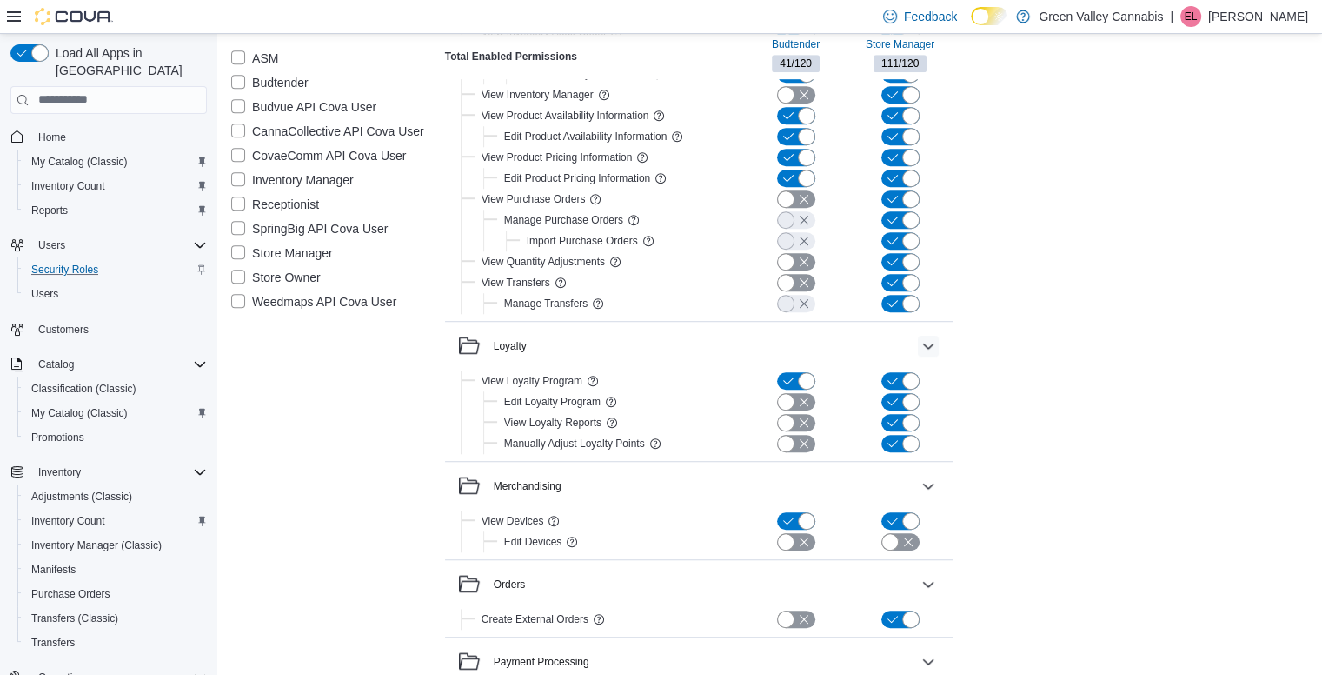
click at [931, 337] on button "button" at bounding box center [928, 346] width 21 height 21
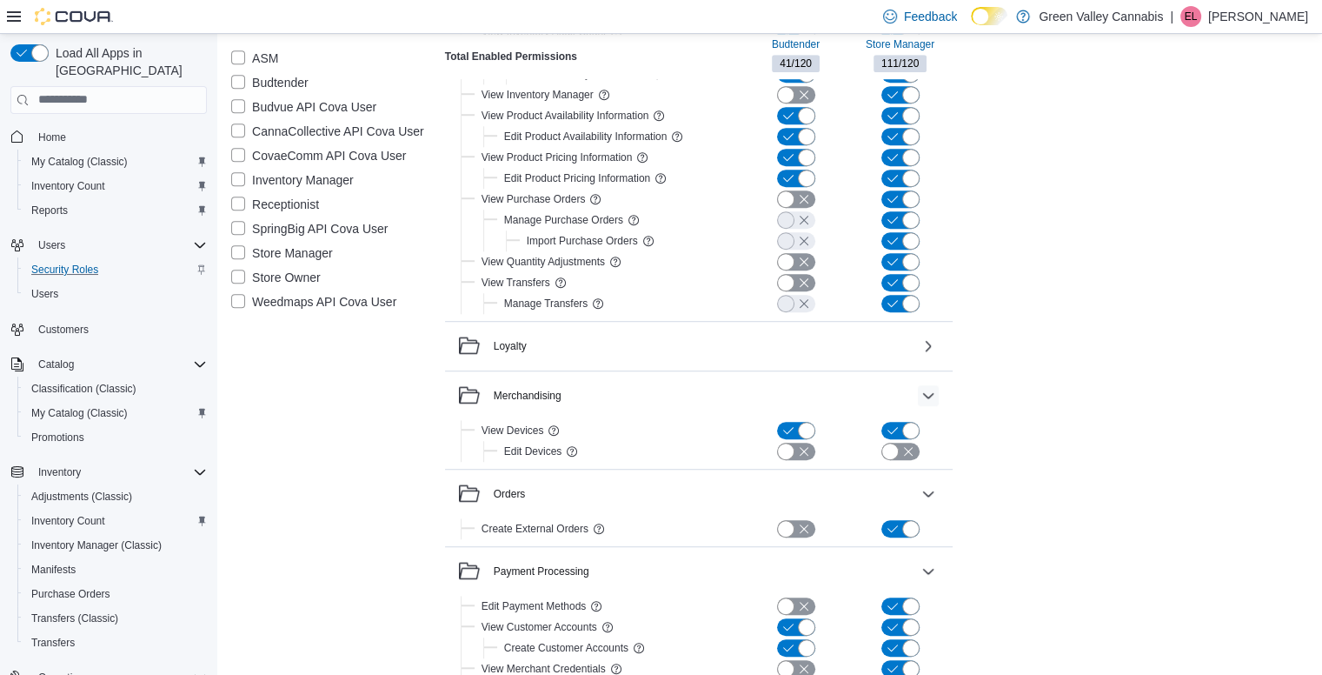
click at [934, 393] on button "button" at bounding box center [928, 395] width 21 height 21
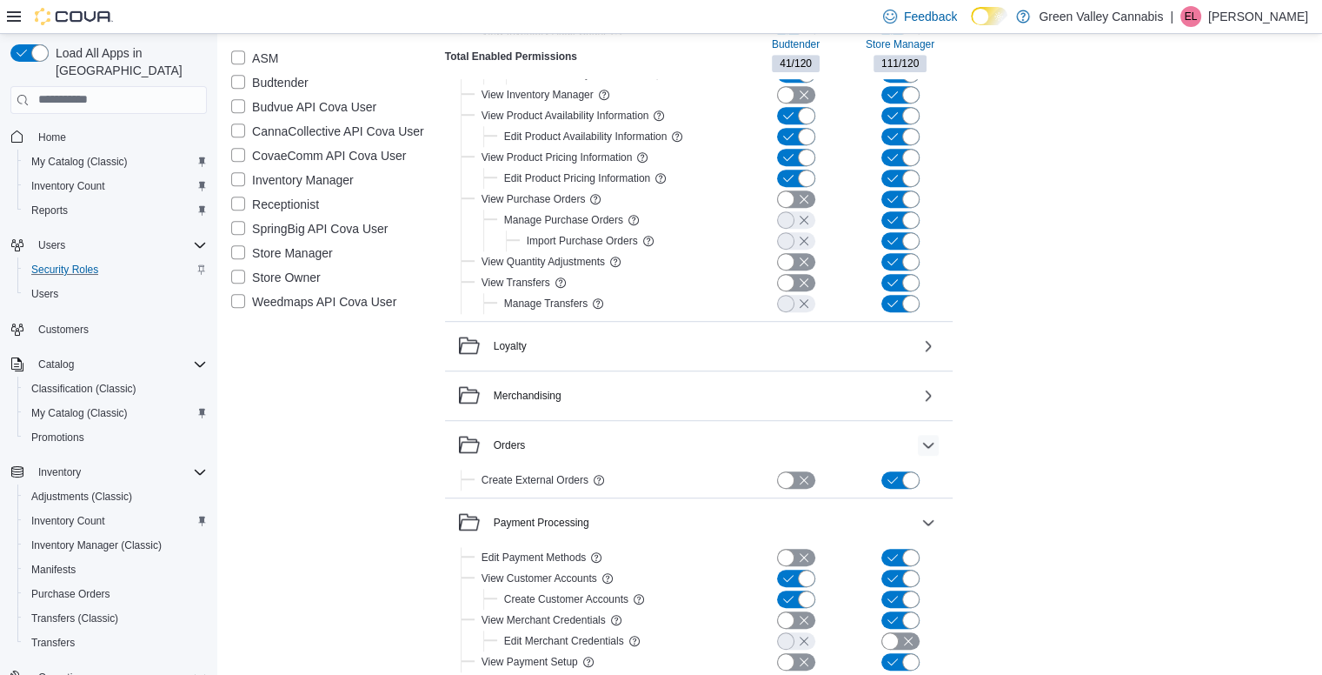
click at [927, 442] on button "button" at bounding box center [928, 445] width 21 height 21
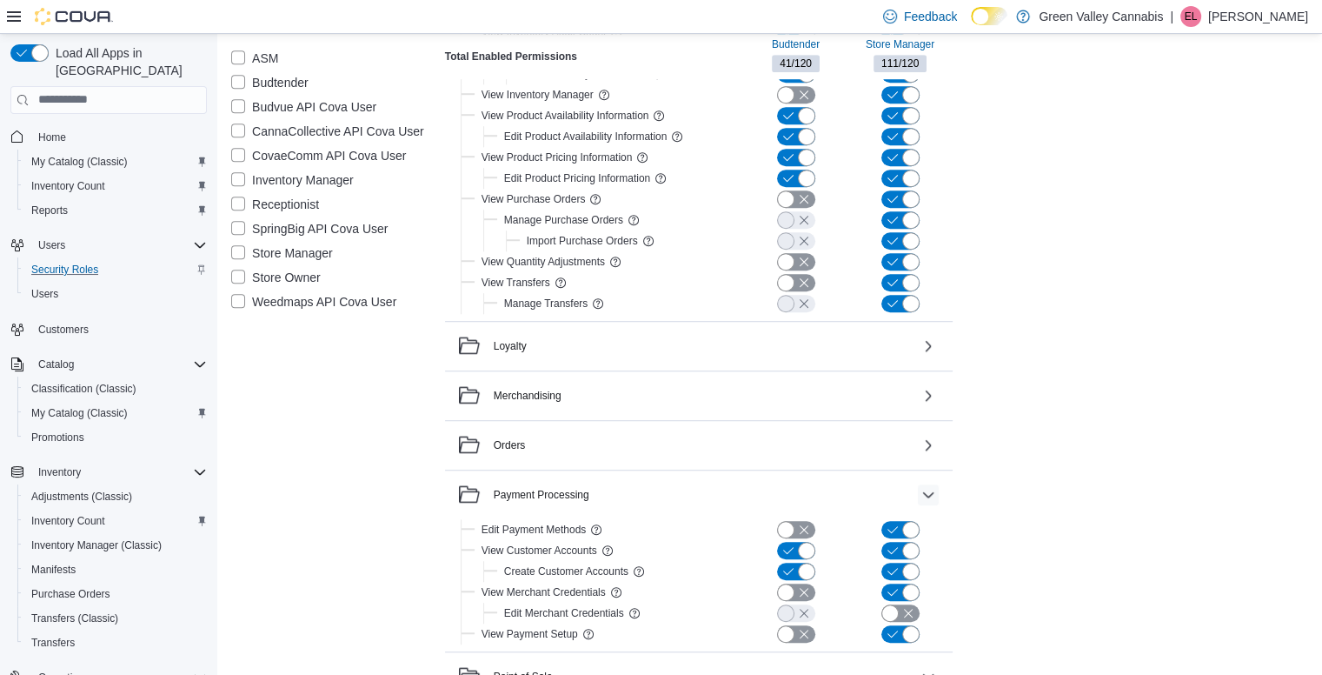
click at [919, 484] on button "button" at bounding box center [928, 494] width 21 height 21
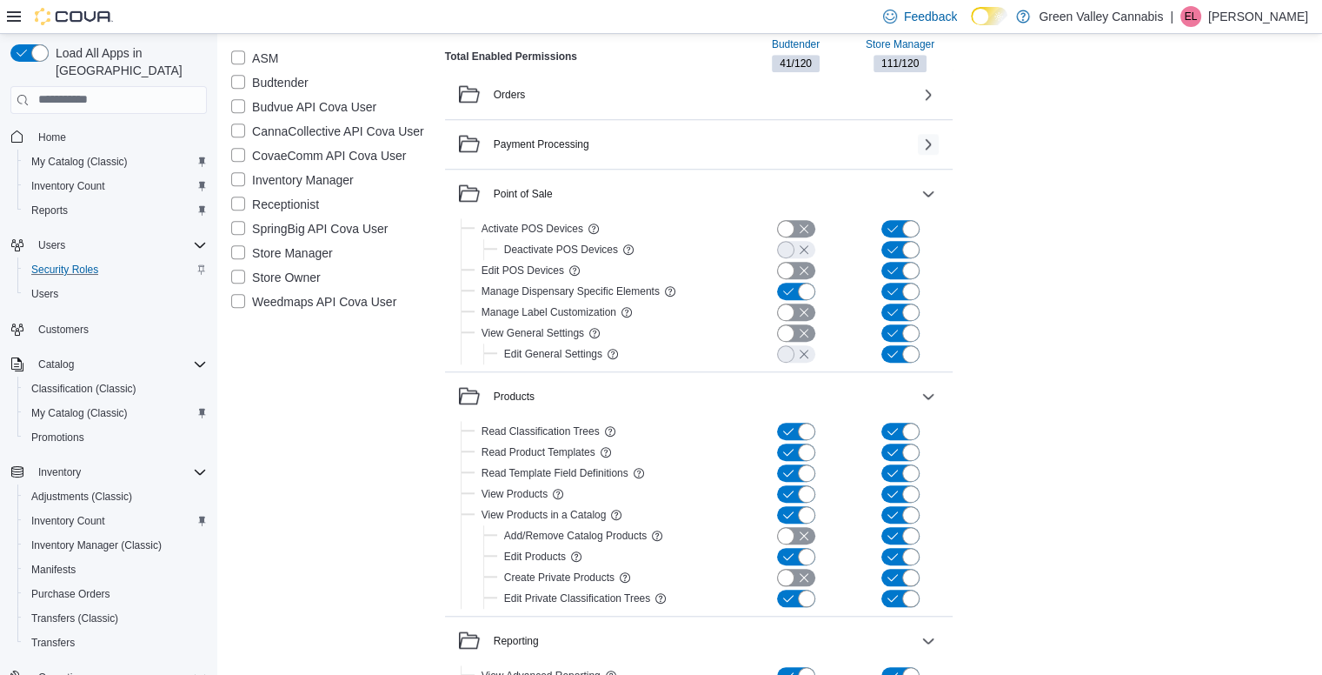
scroll to position [1439, 0]
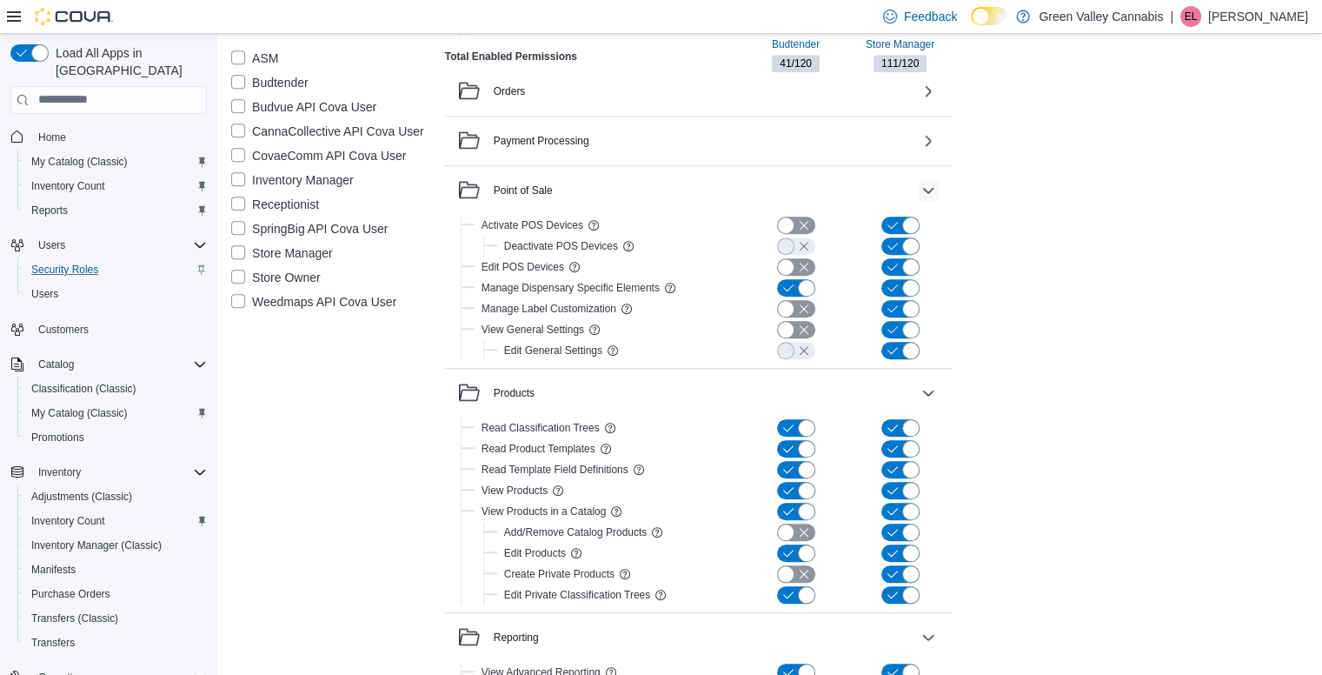
click at [927, 187] on button "button" at bounding box center [928, 190] width 21 height 21
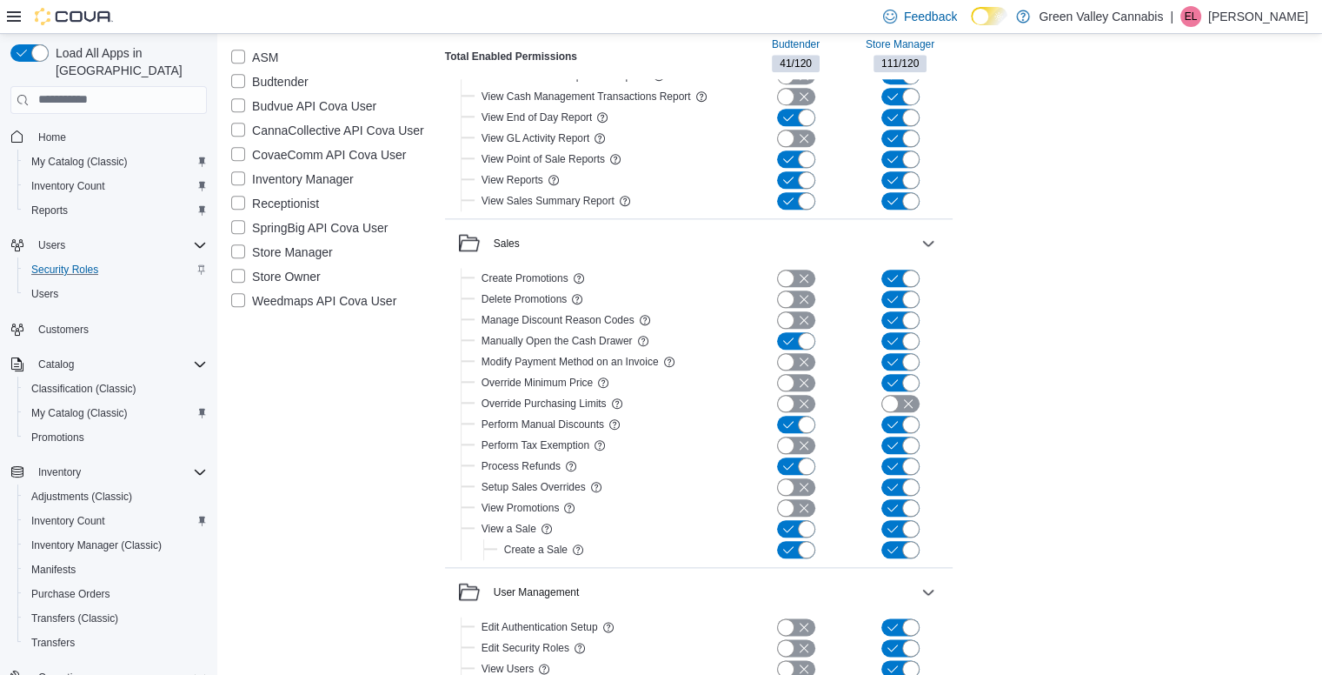
scroll to position [1945, 0]
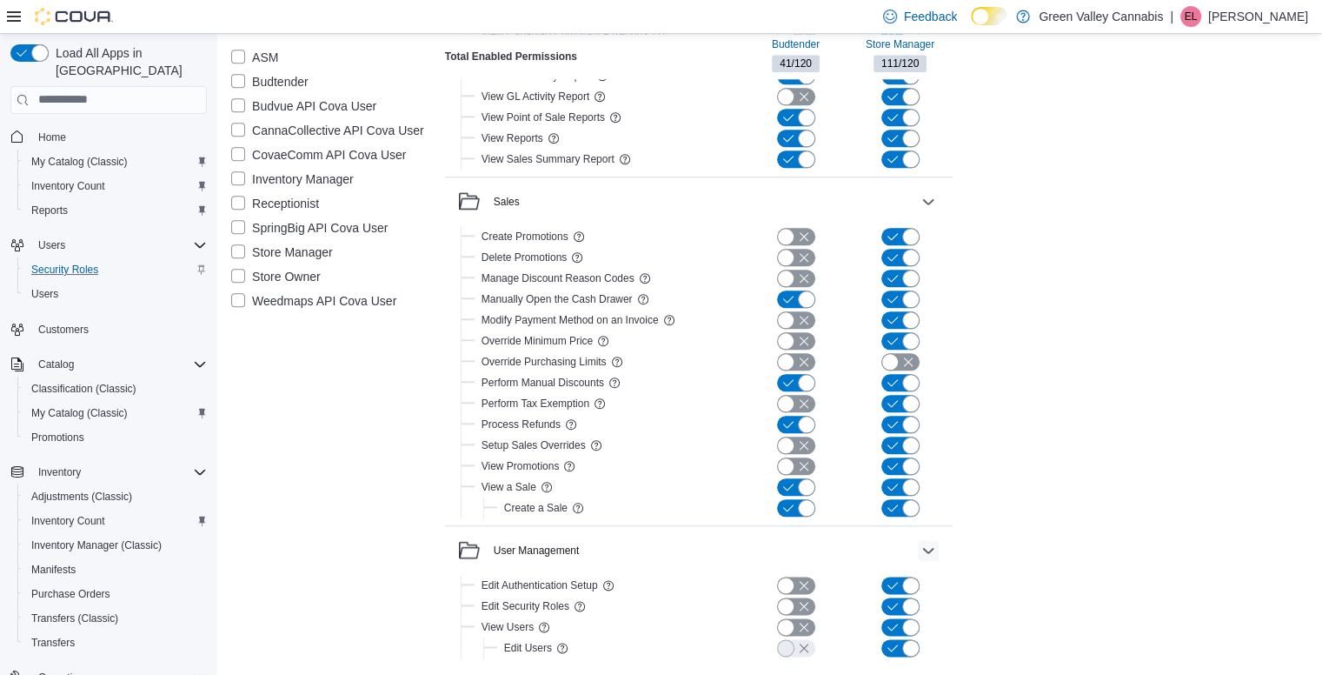
click at [925, 550] on button "button" at bounding box center [928, 550] width 21 height 21
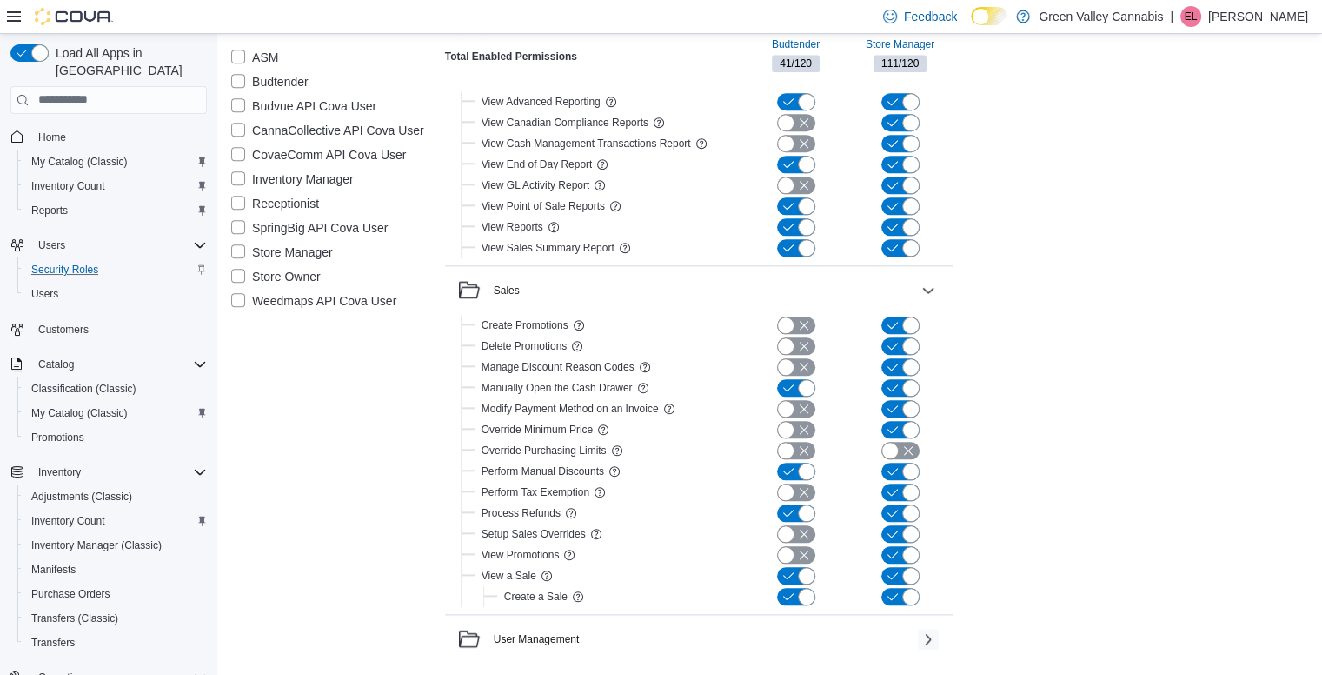
scroll to position [1855, 0]
click at [932, 285] on button "button" at bounding box center [928, 292] width 21 height 21
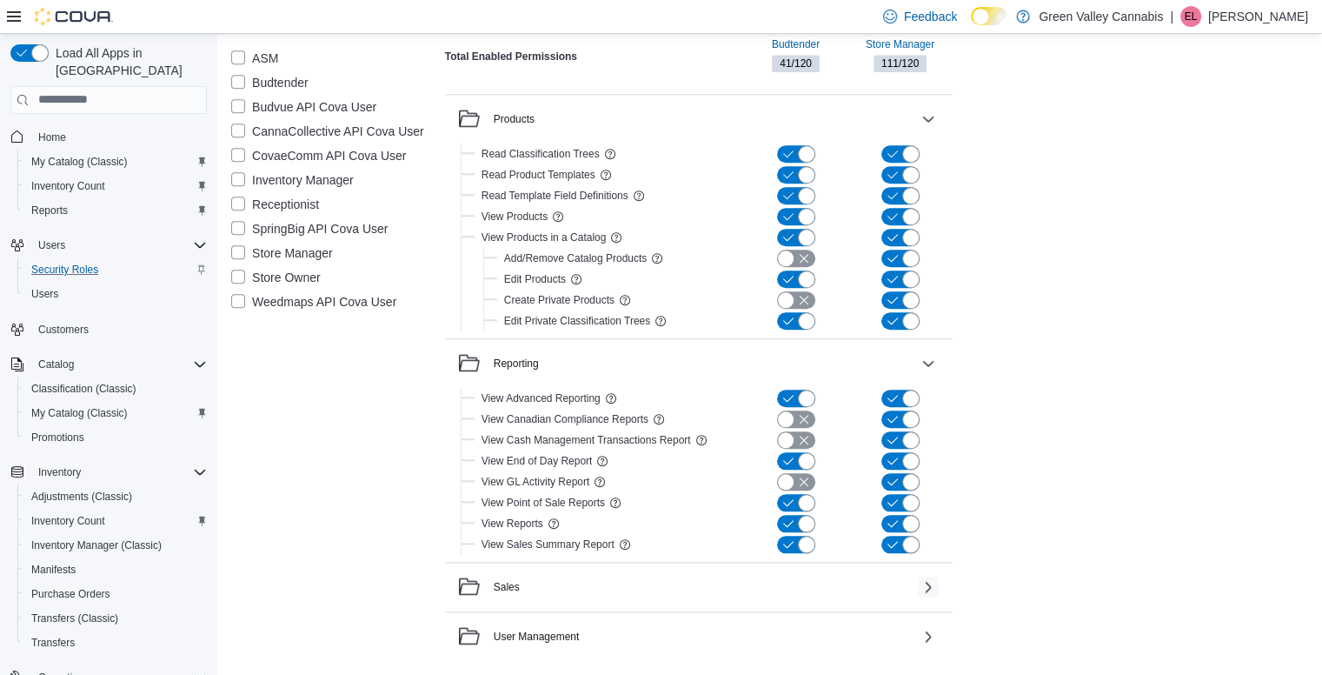
scroll to position [1556, 0]
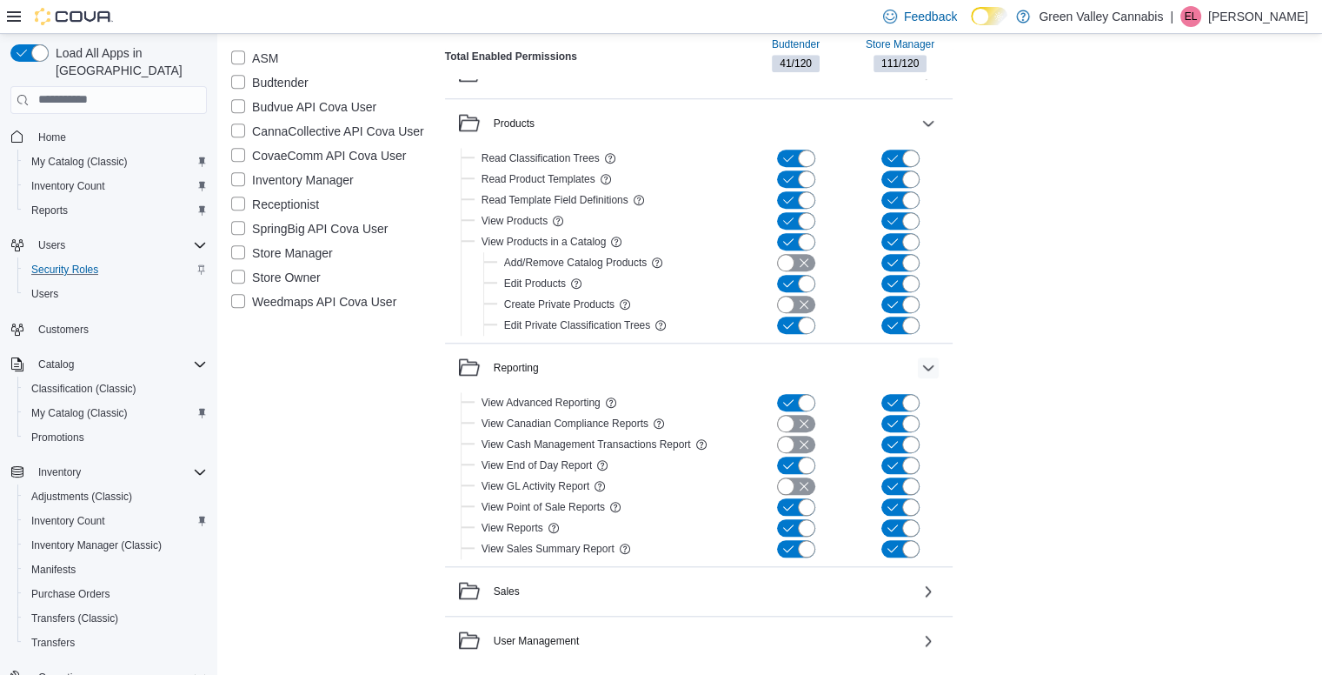
click at [927, 367] on button "button" at bounding box center [928, 367] width 21 height 21
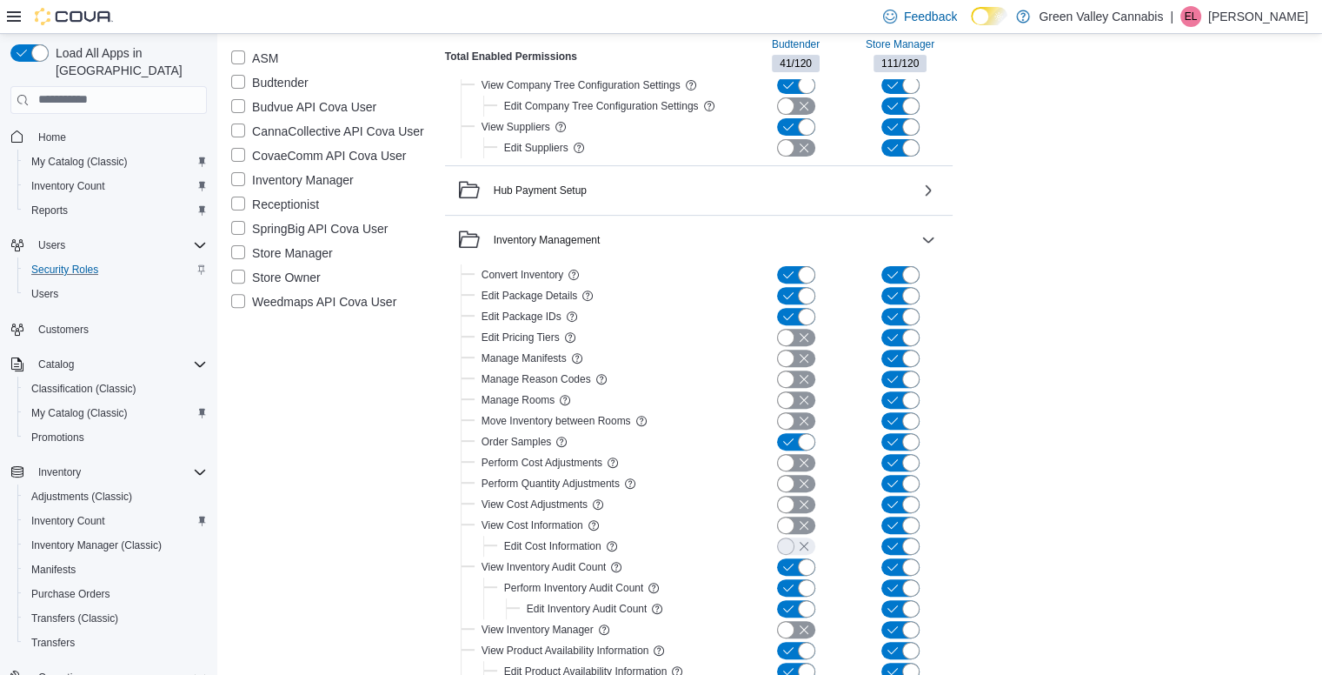
scroll to position [555, 0]
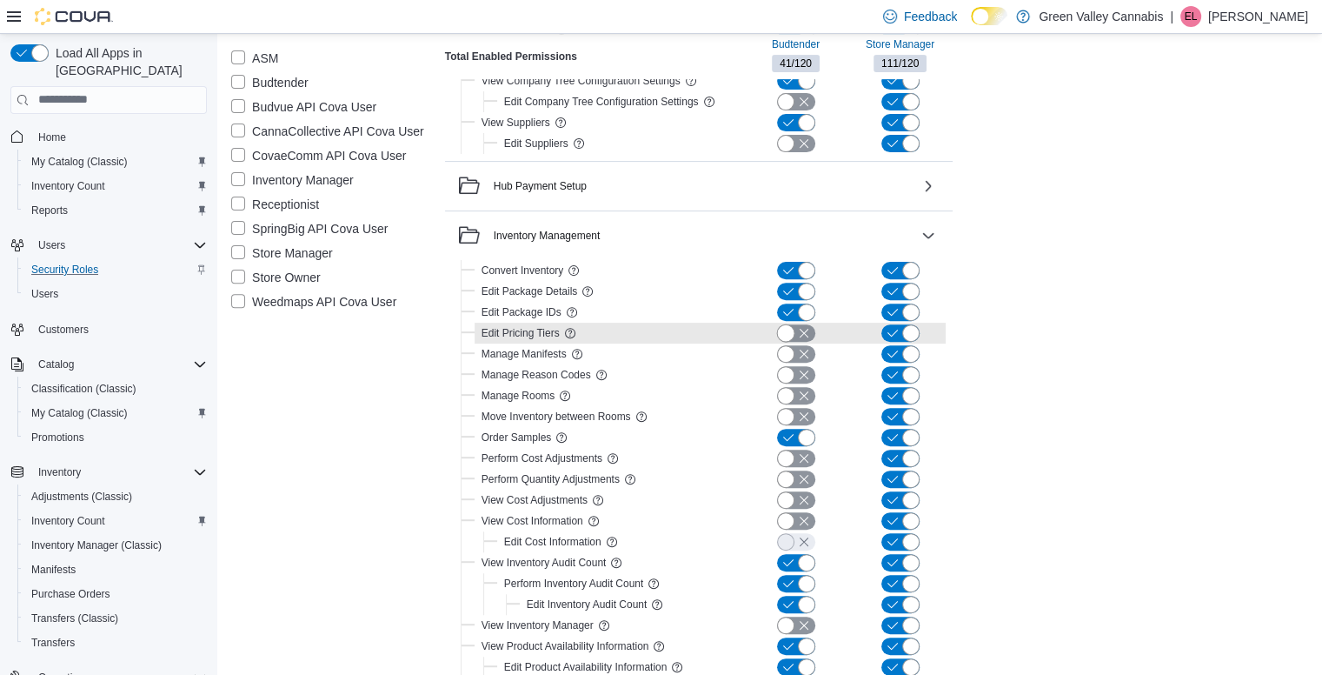
click at [780, 328] on button "button" at bounding box center [796, 332] width 38 height 17
click at [808, 324] on button "button" at bounding box center [796, 332] width 38 height 17
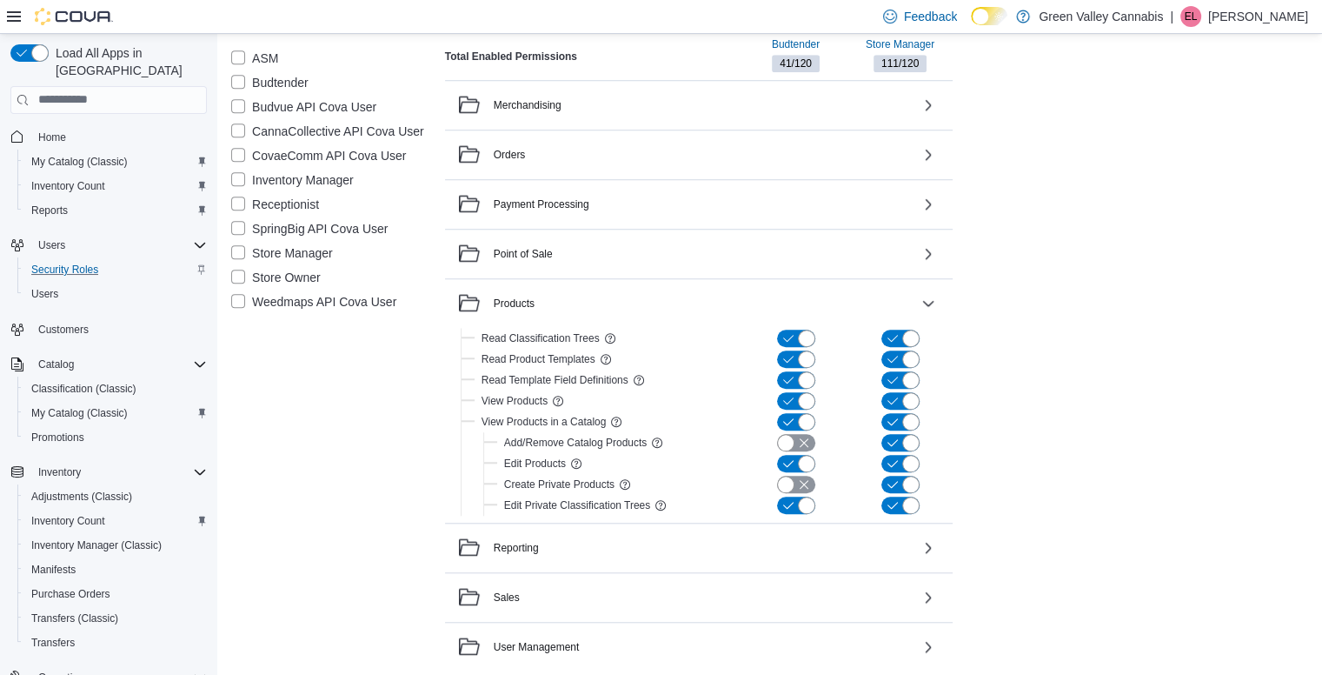
scroll to position [1380, 0]
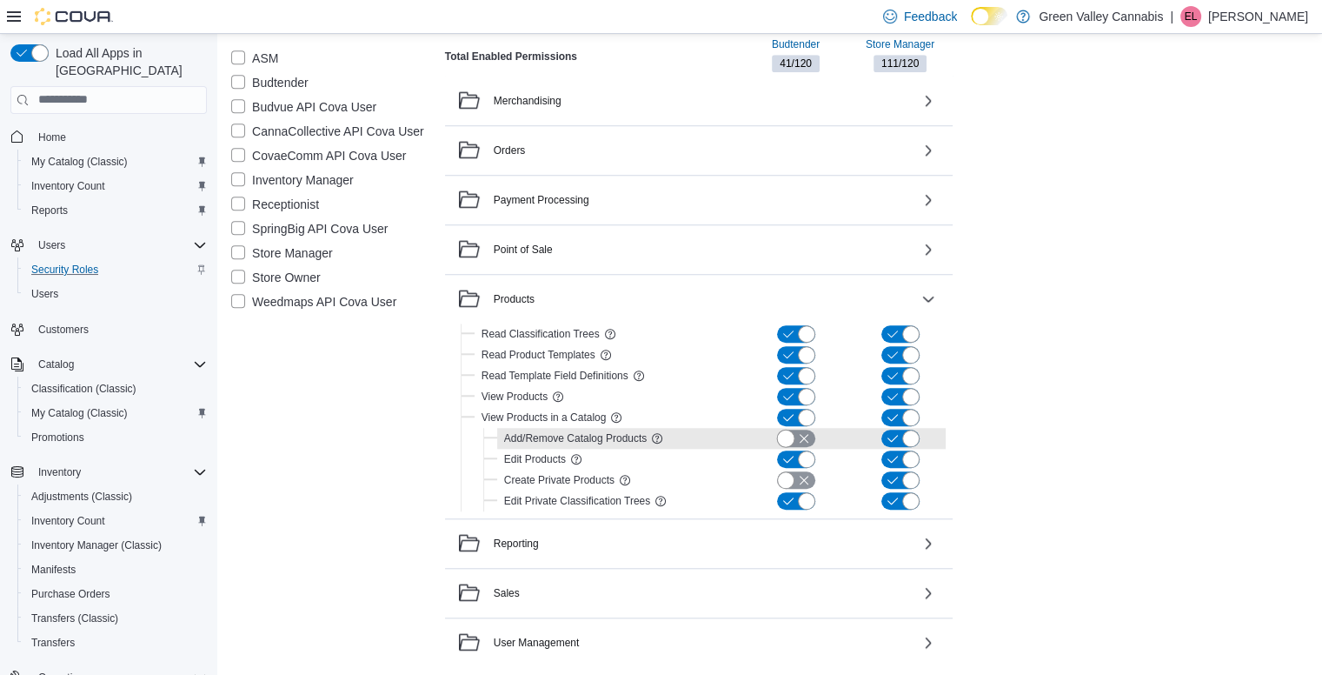
click at [785, 439] on button "button" at bounding box center [796, 437] width 38 height 17
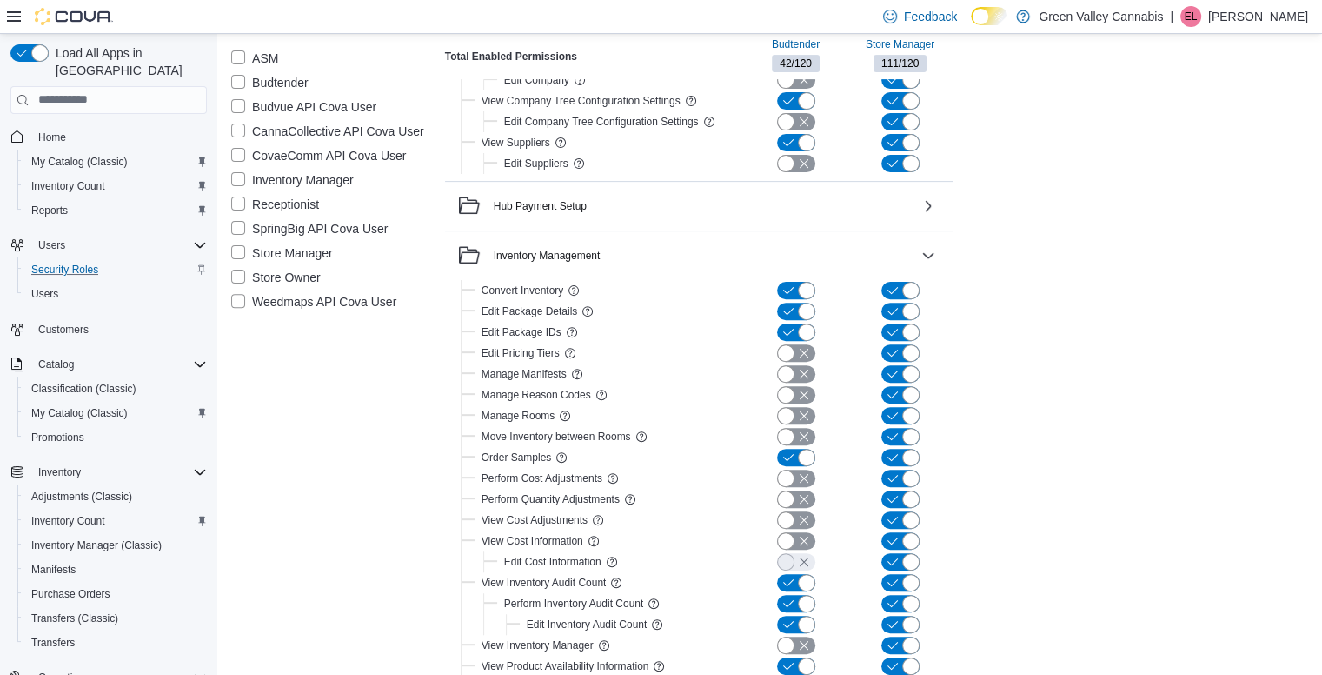
scroll to position [0, 0]
